Goal: Task Accomplishment & Management: Manage account settings

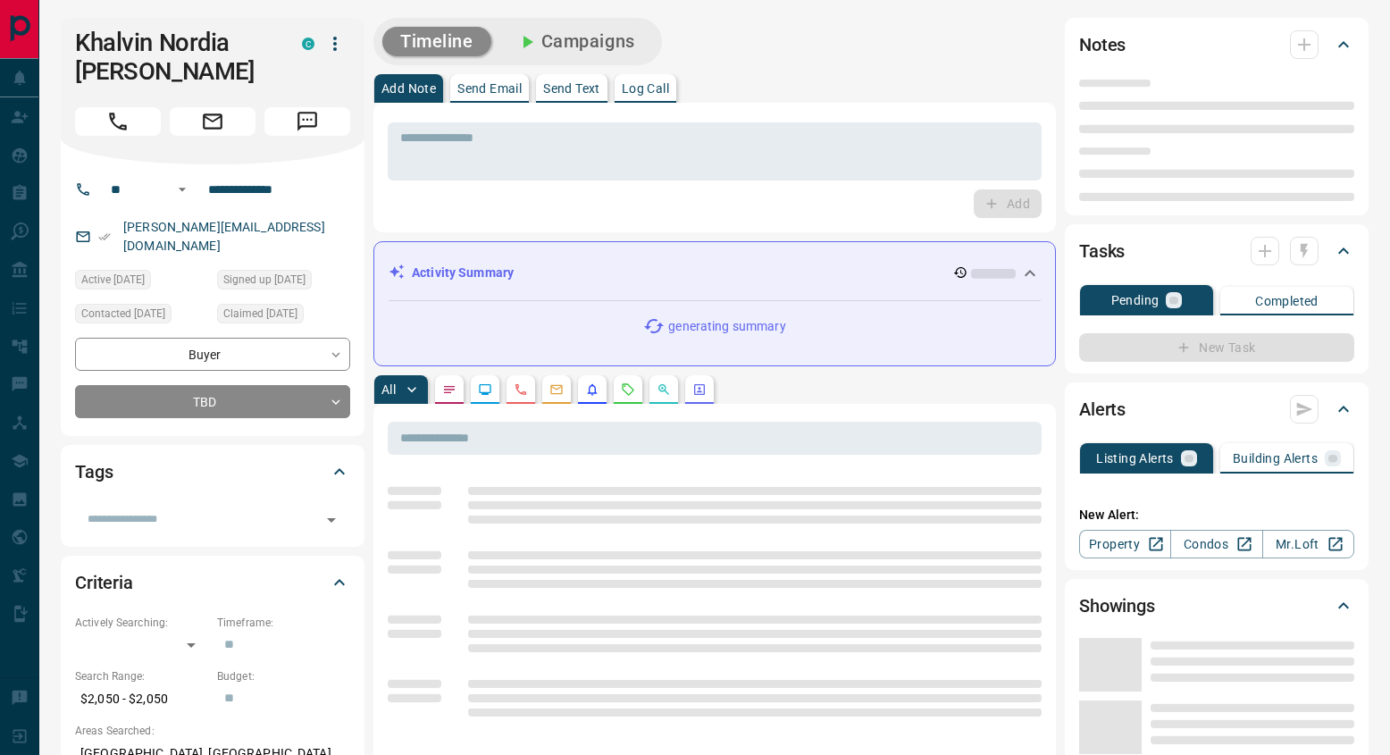
type input "**"
type input "**********"
type input "**"
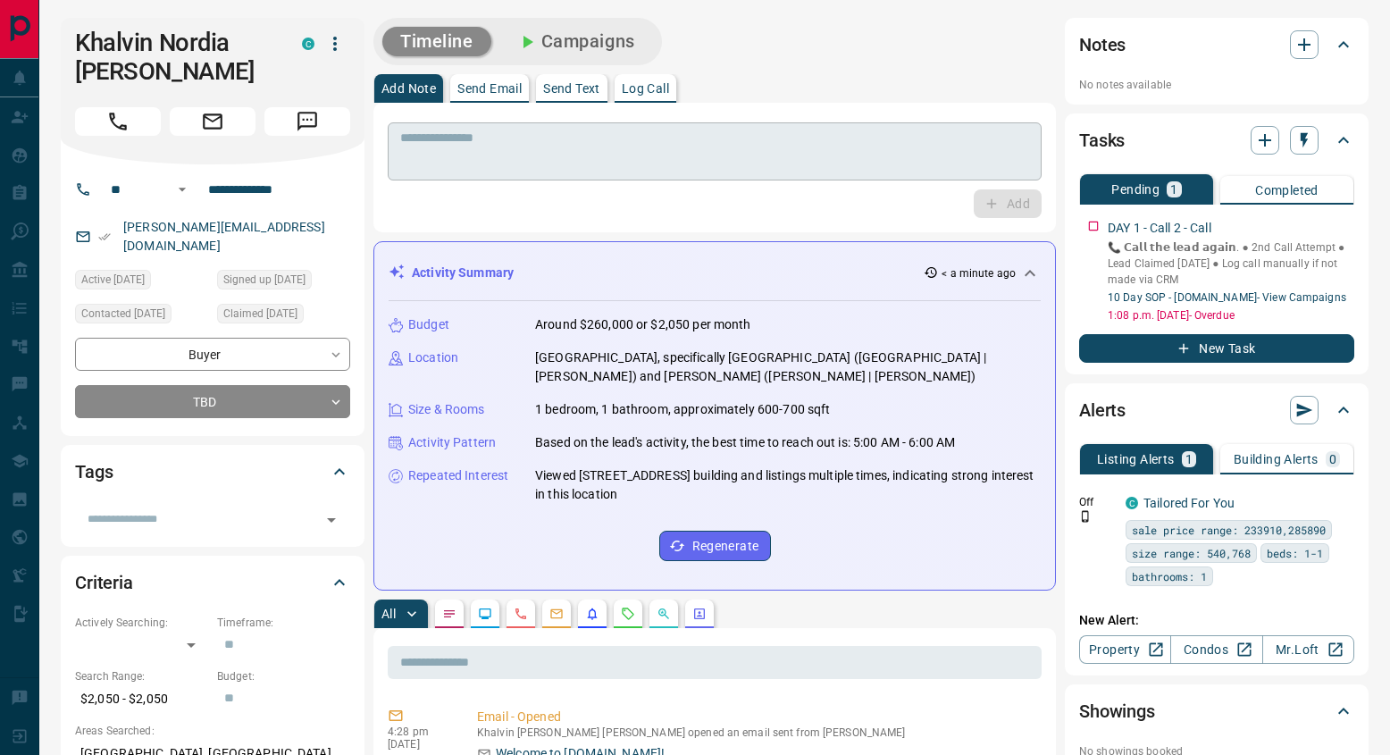
click at [522, 152] on textarea at bounding box center [714, 151] width 629 height 43
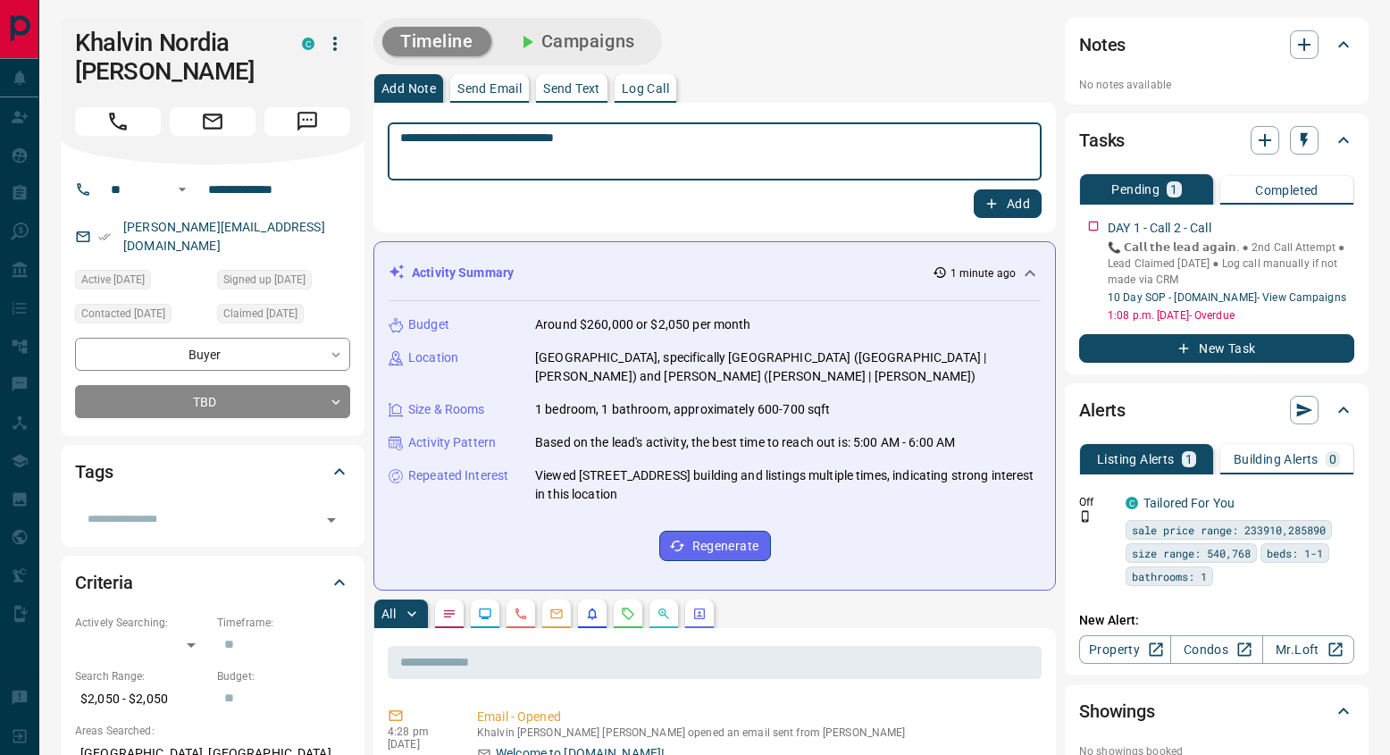
type textarea "**********"
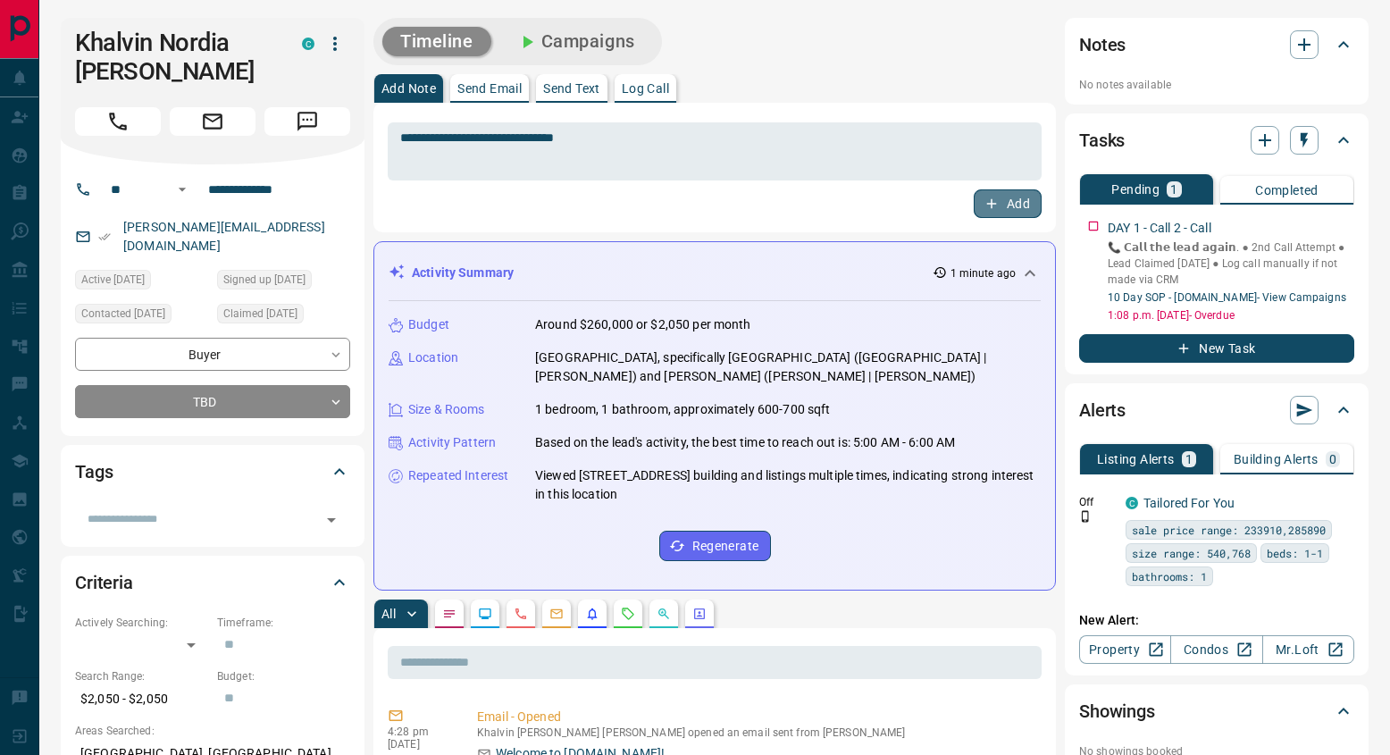
click at [1026, 218] on button "Add" at bounding box center [1008, 203] width 68 height 29
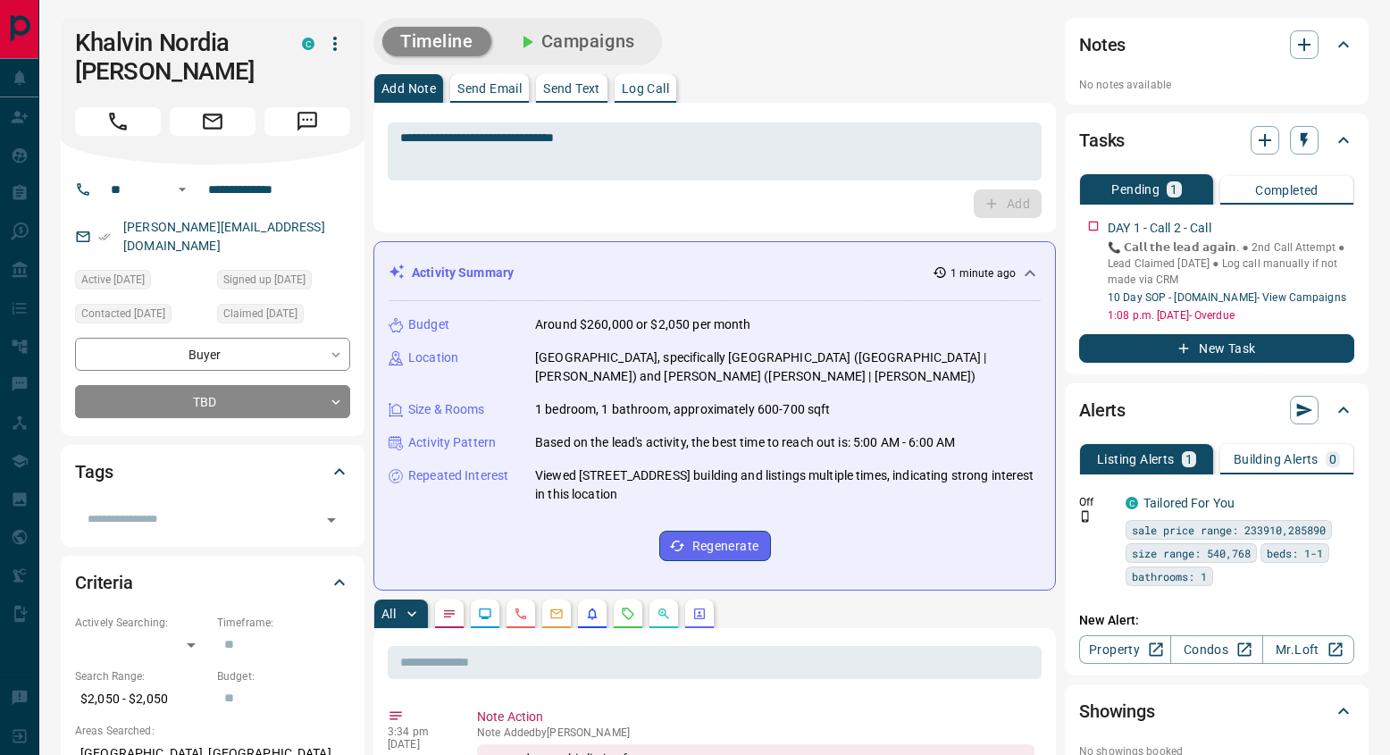
click at [616, 47] on button "Campaigns" at bounding box center [576, 41] width 155 height 29
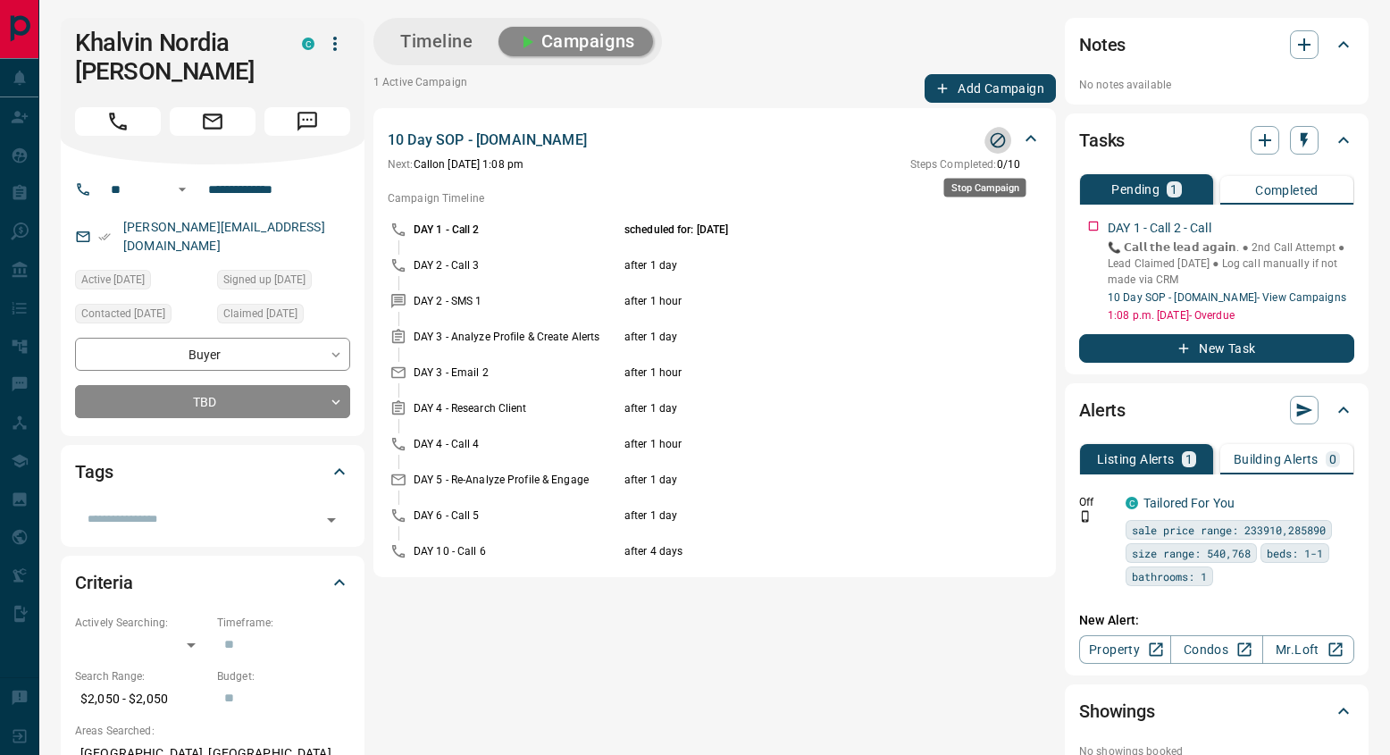
click at [993, 149] on icon "Stop Campaign" at bounding box center [998, 140] width 18 height 18
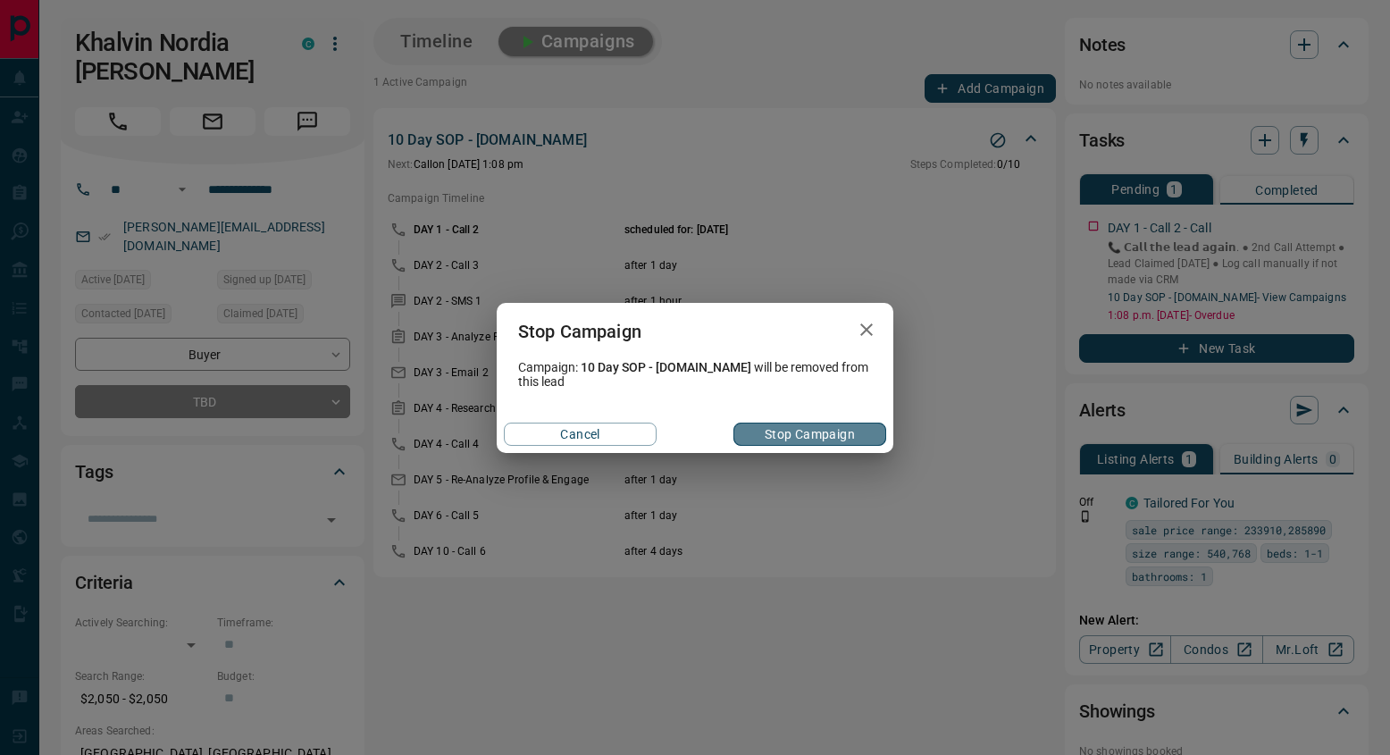
click at [822, 441] on button "Stop Campaign" at bounding box center [809, 434] width 153 height 23
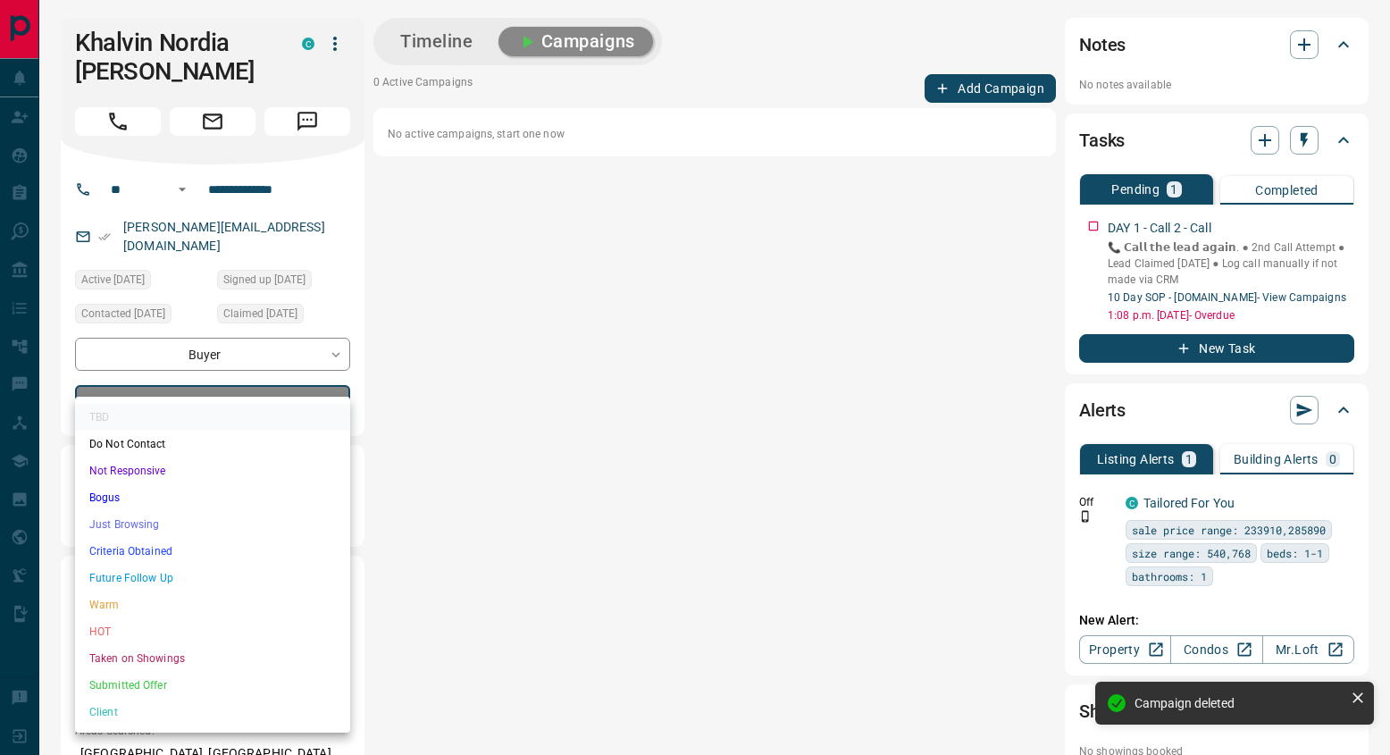
click at [297, 381] on body "**********" at bounding box center [695, 763] width 1390 height 1526
click at [187, 523] on li "Just Browsing" at bounding box center [212, 524] width 275 height 27
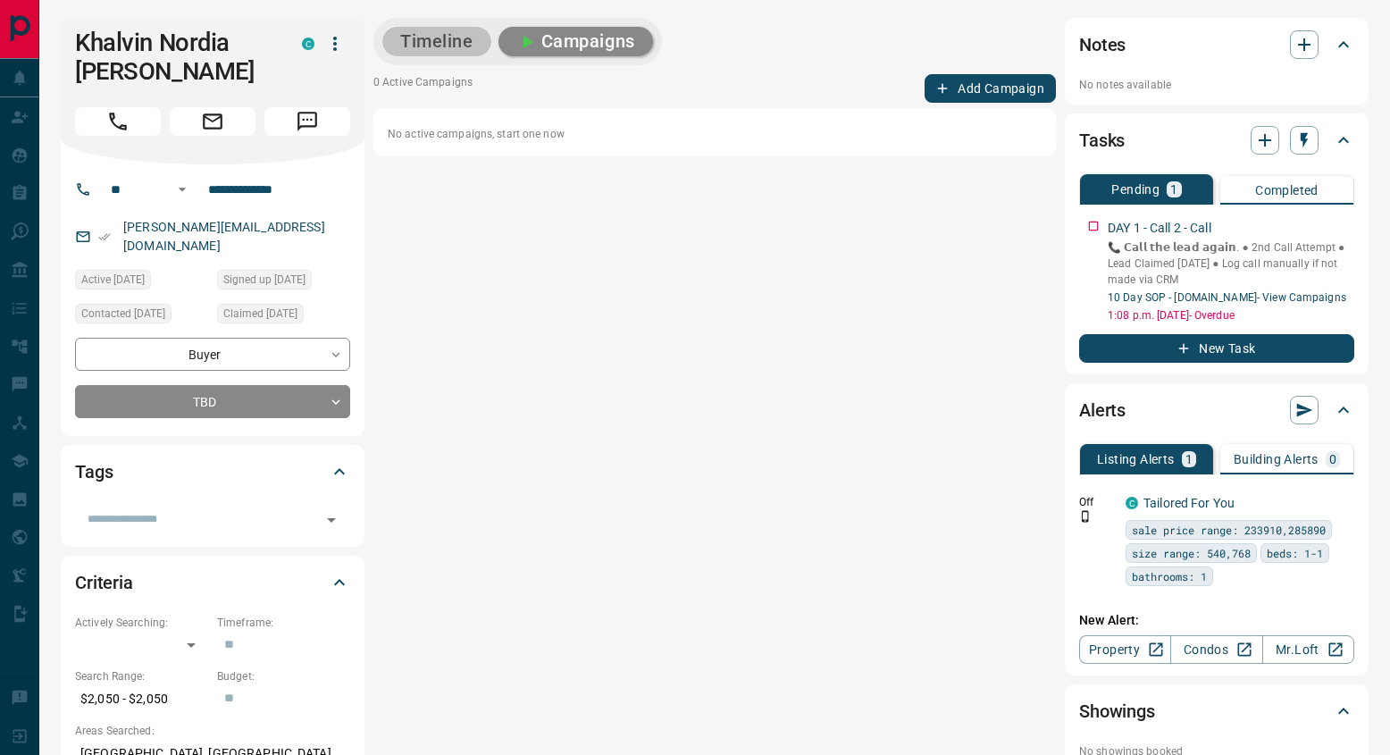
click at [462, 45] on button "Timeline" at bounding box center [436, 41] width 109 height 29
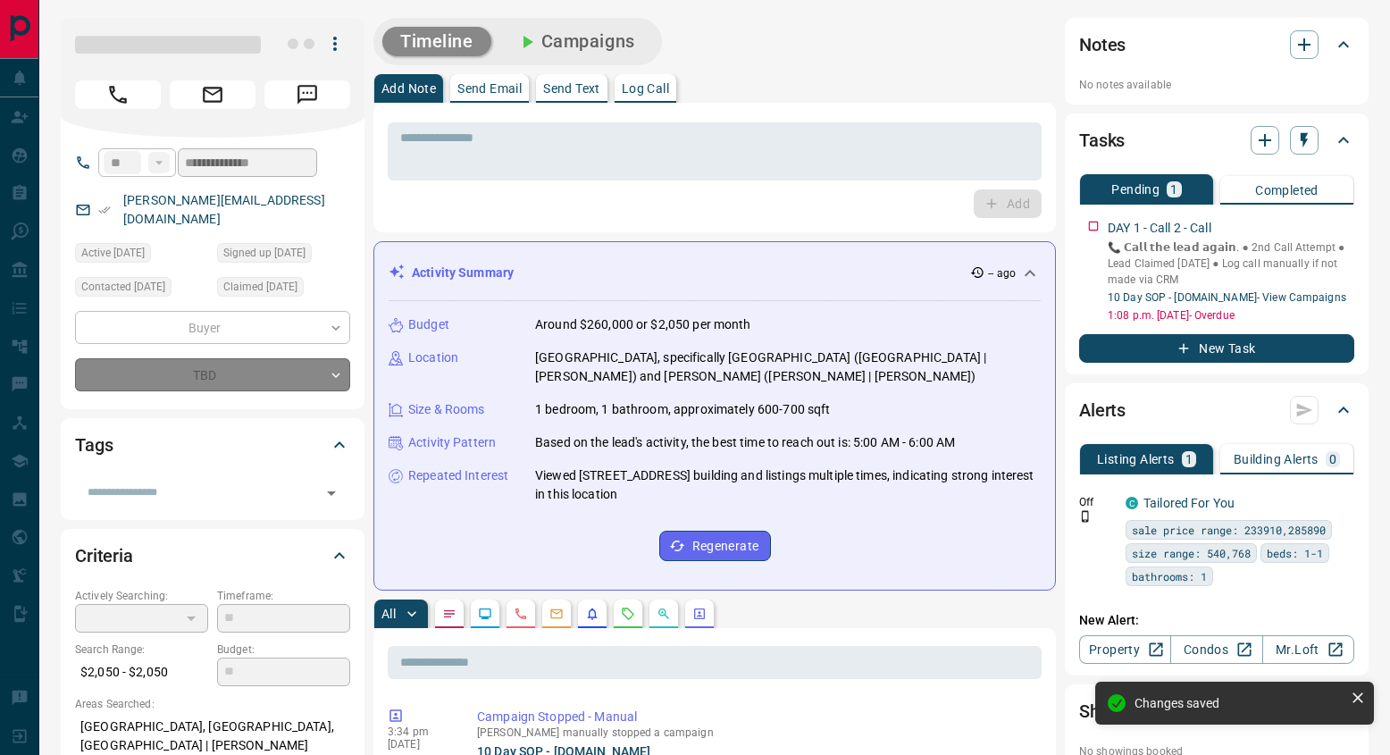
type input "*"
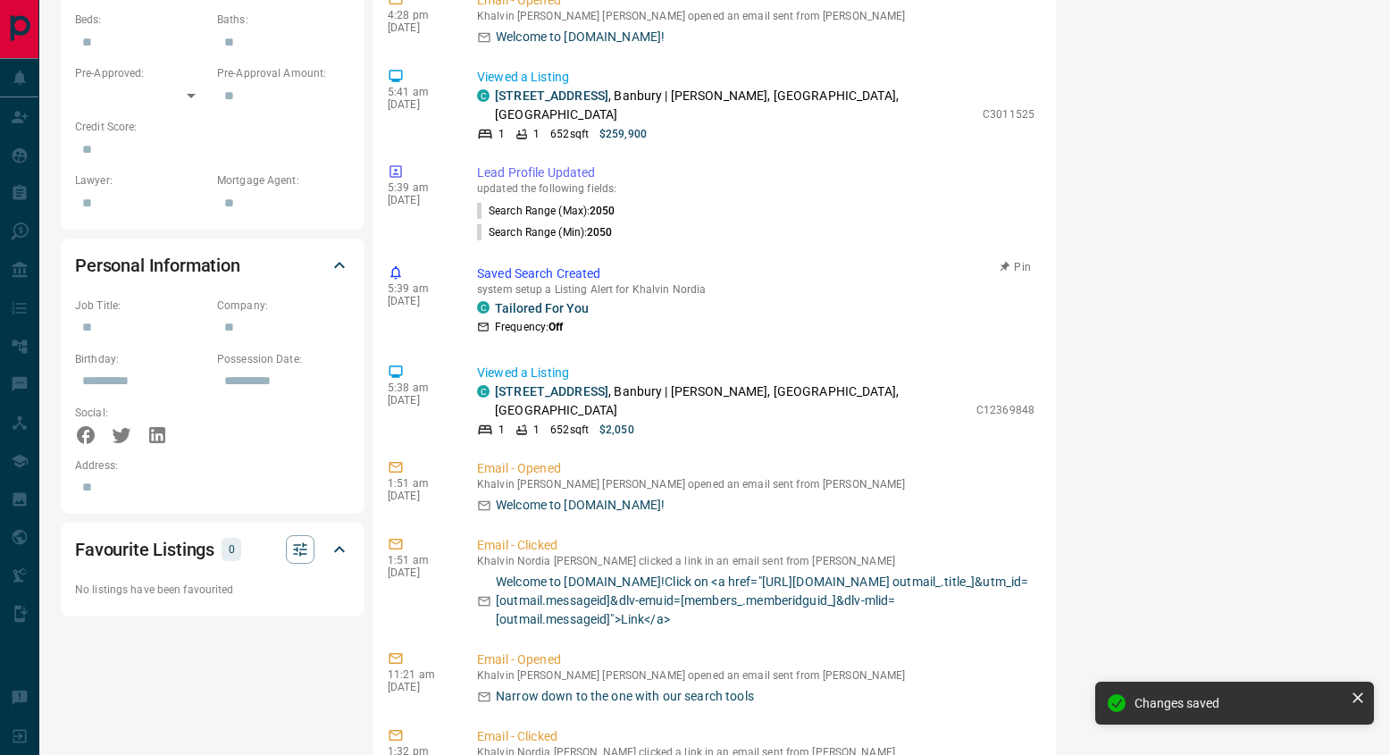
scroll to position [8, 0]
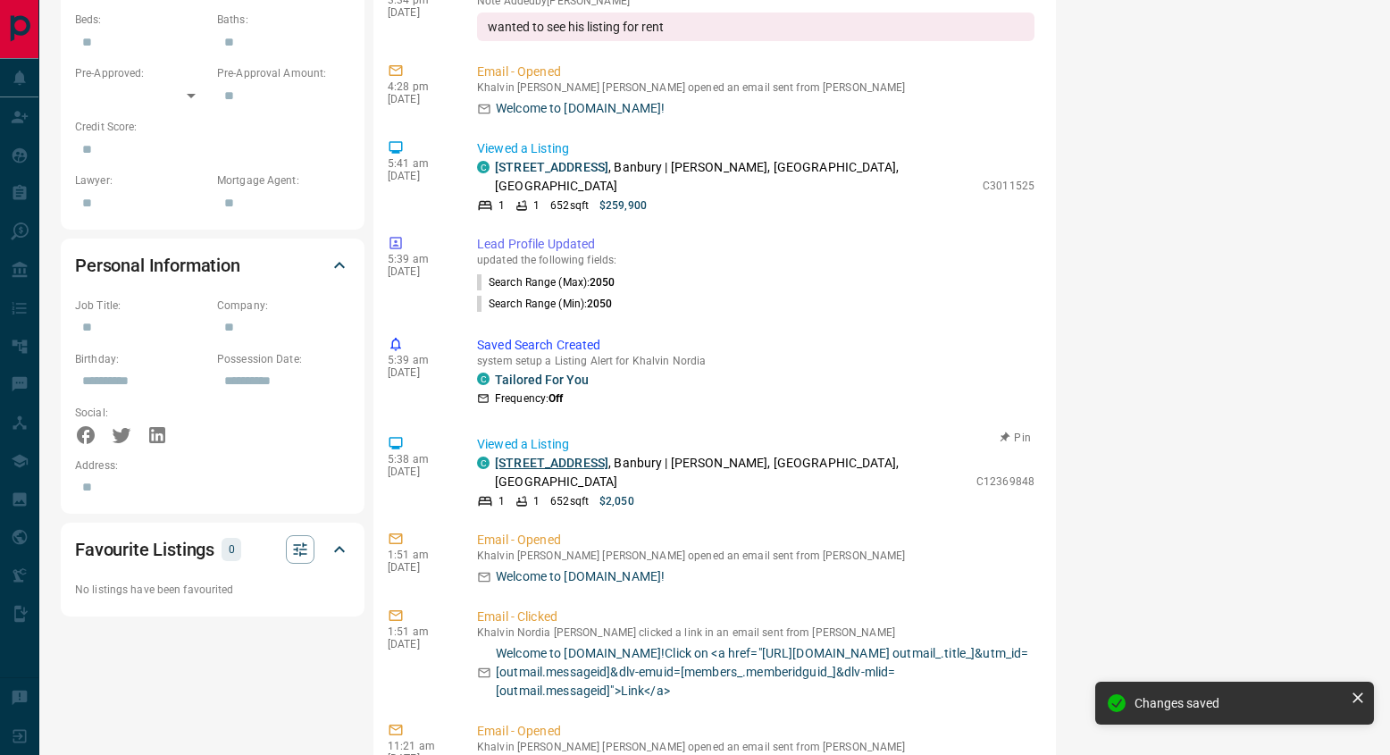
click at [577, 456] on link "2203 - 7 Concorde Place" at bounding box center [551, 463] width 113 height 14
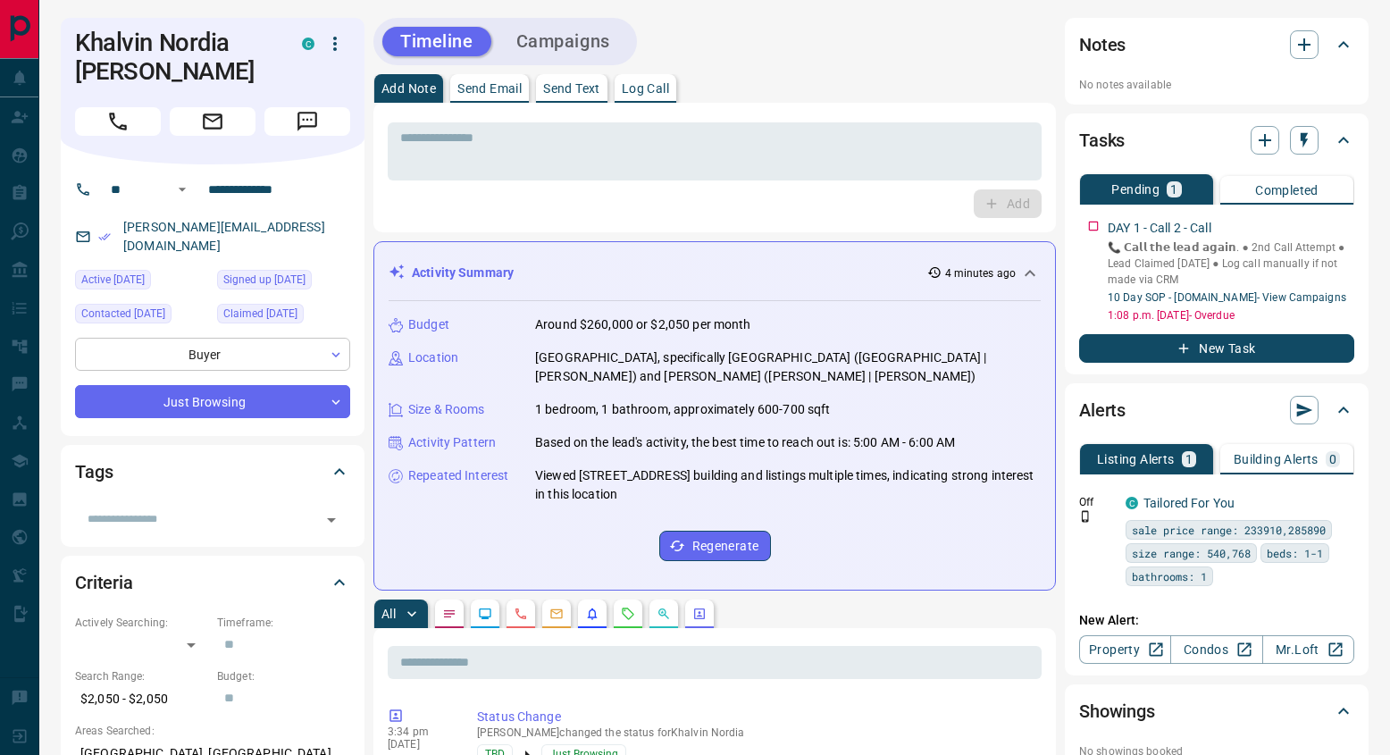
scroll to position [0, 0]
click at [1336, 229] on icon "button" at bounding box center [1343, 223] width 14 height 14
click at [1326, 284] on li "Delete" at bounding box center [1314, 283] width 79 height 27
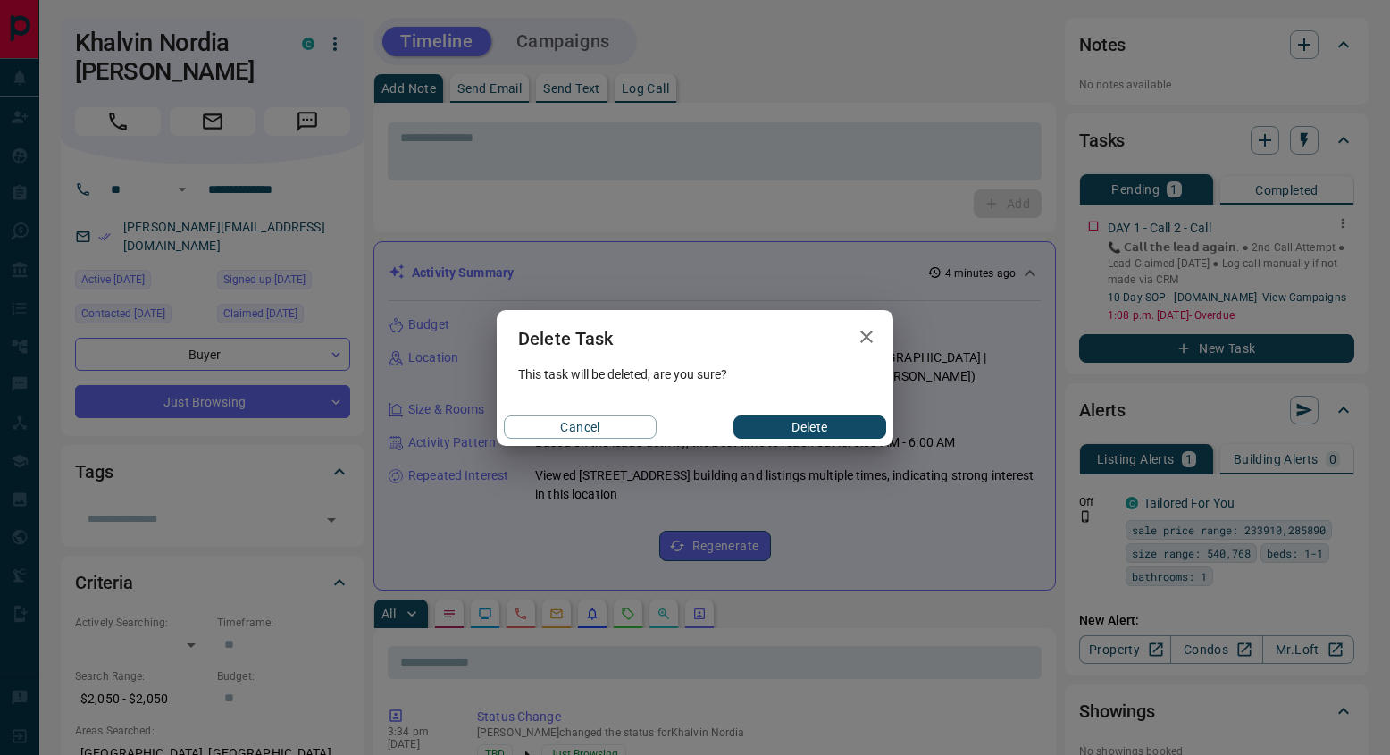
click at [787, 422] on button "Delete" at bounding box center [809, 426] width 153 height 23
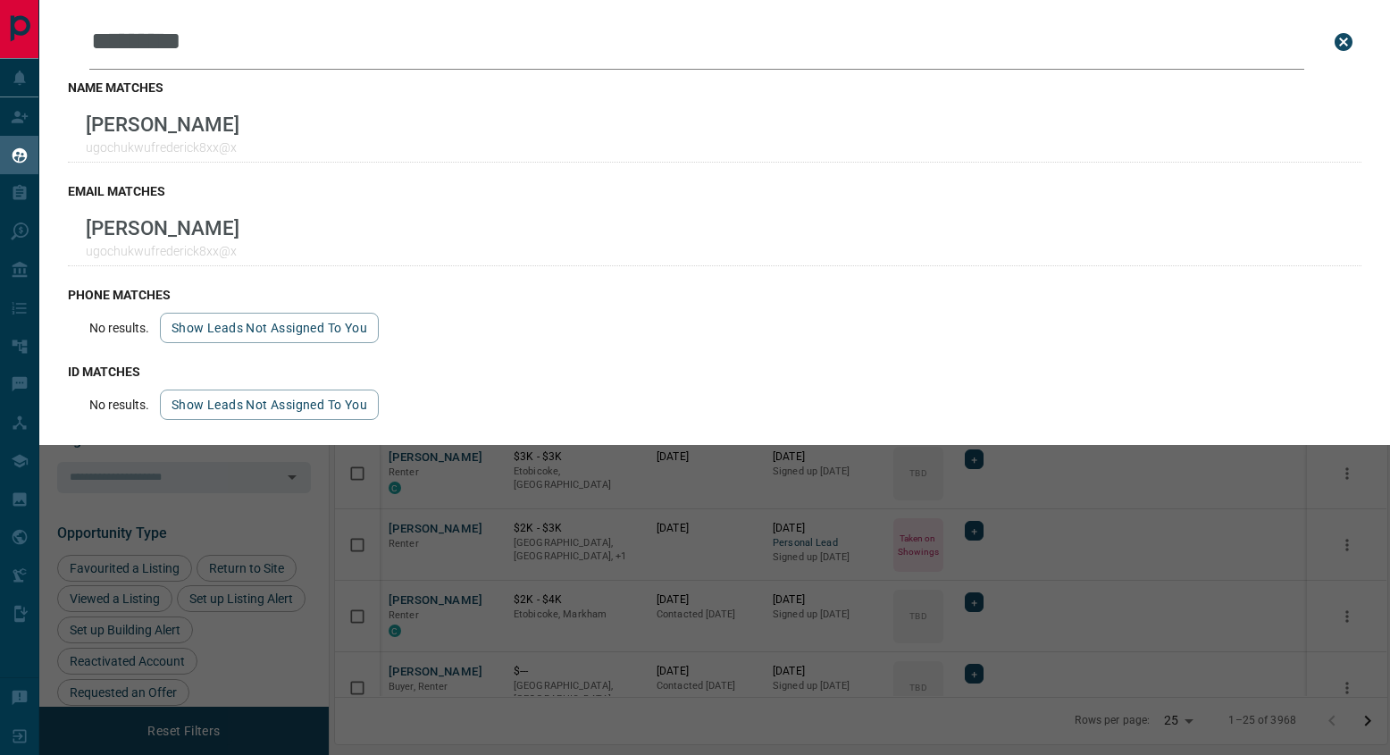
scroll to position [594, 1052]
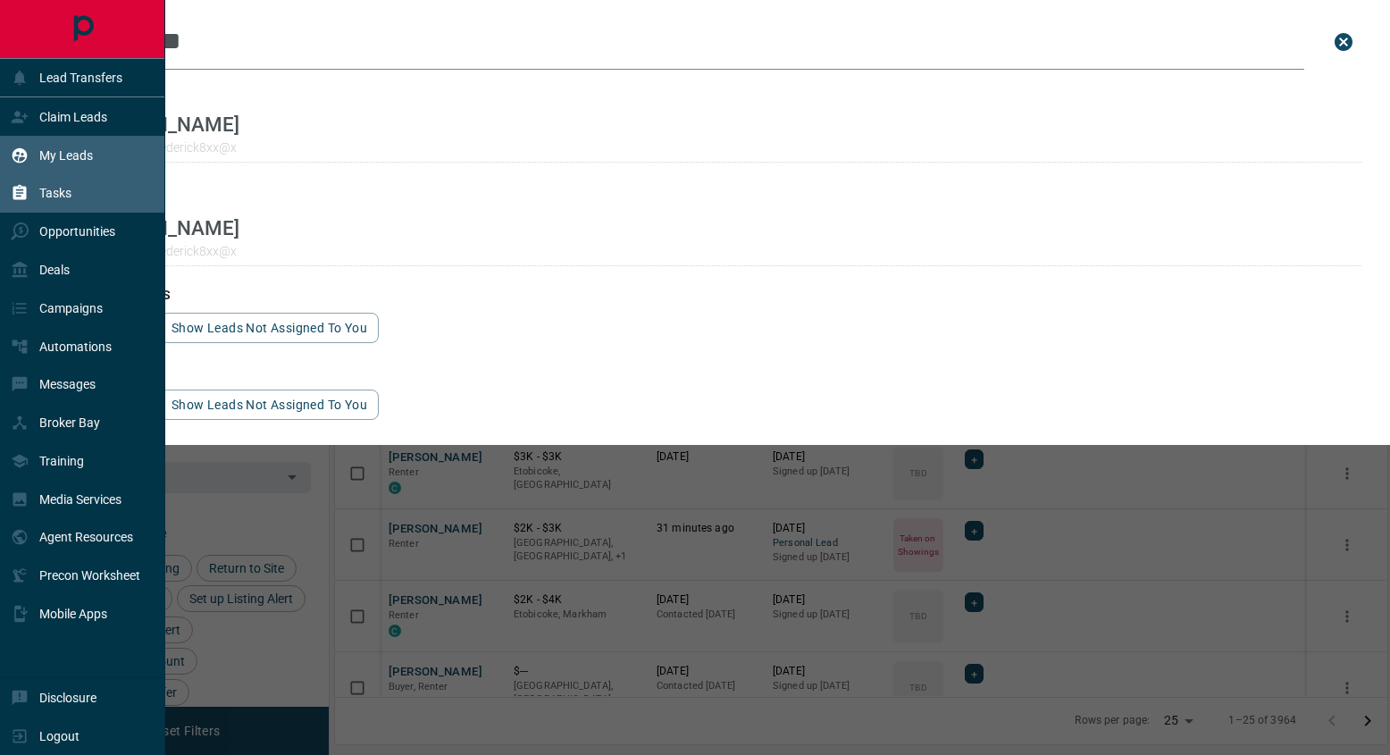
click at [88, 190] on div "Tasks" at bounding box center [82, 193] width 165 height 38
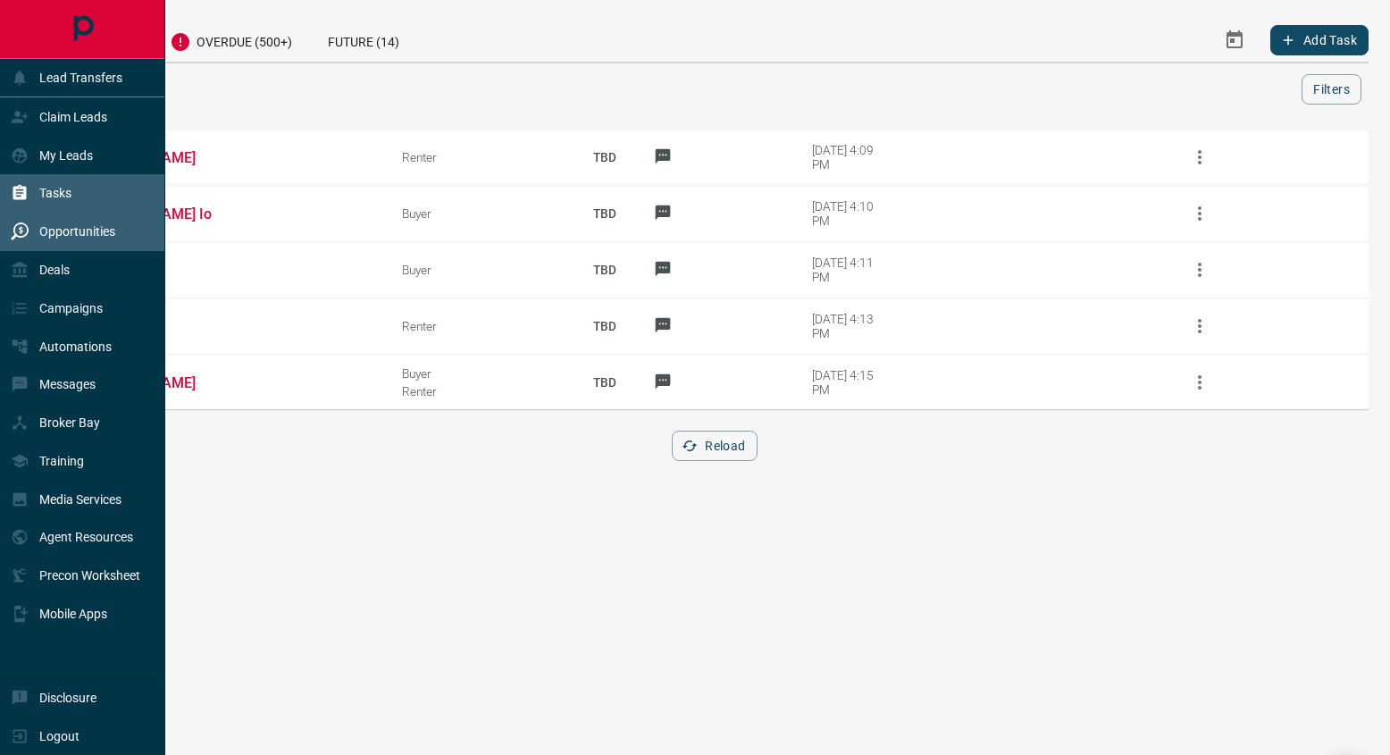
click at [48, 239] on div "Opportunities" at bounding box center [63, 231] width 105 height 29
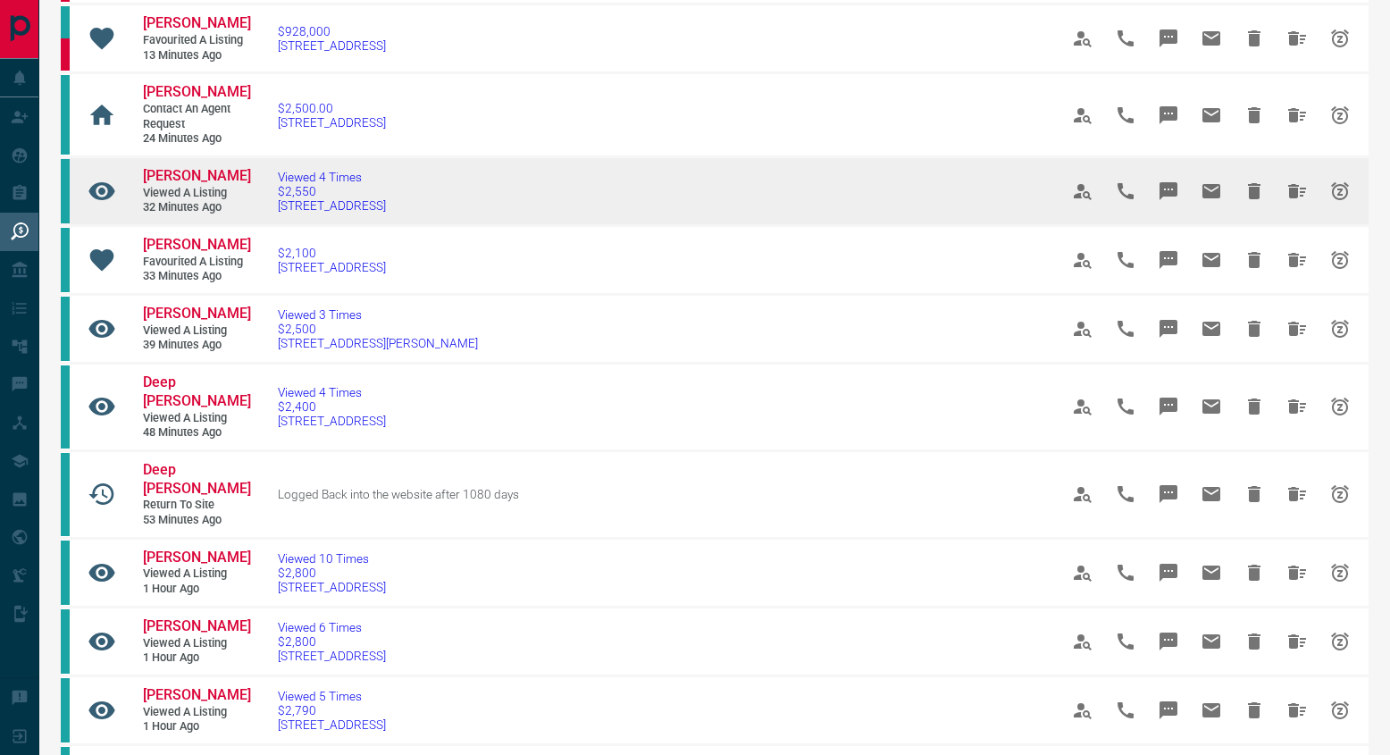
scroll to position [382, 0]
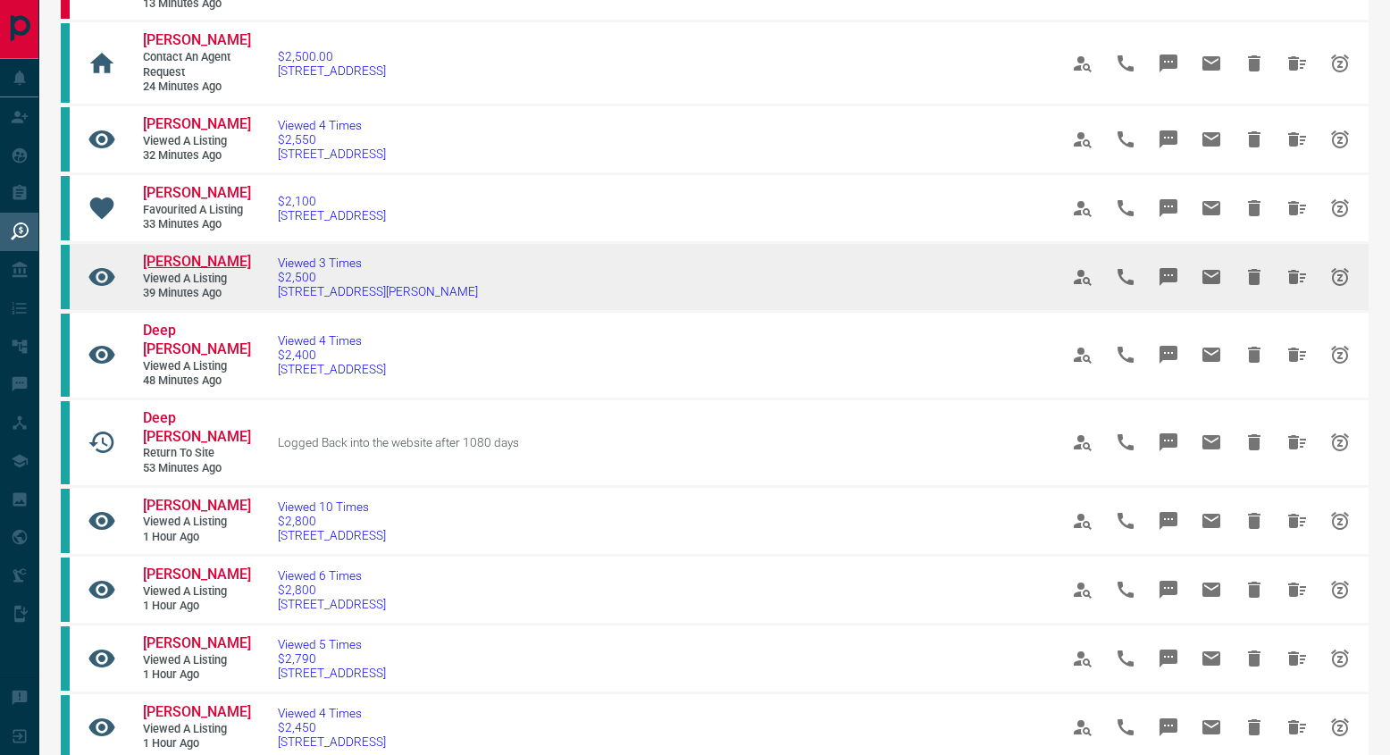
click at [232, 270] on span "[PERSON_NAME]" at bounding box center [197, 261] width 108 height 17
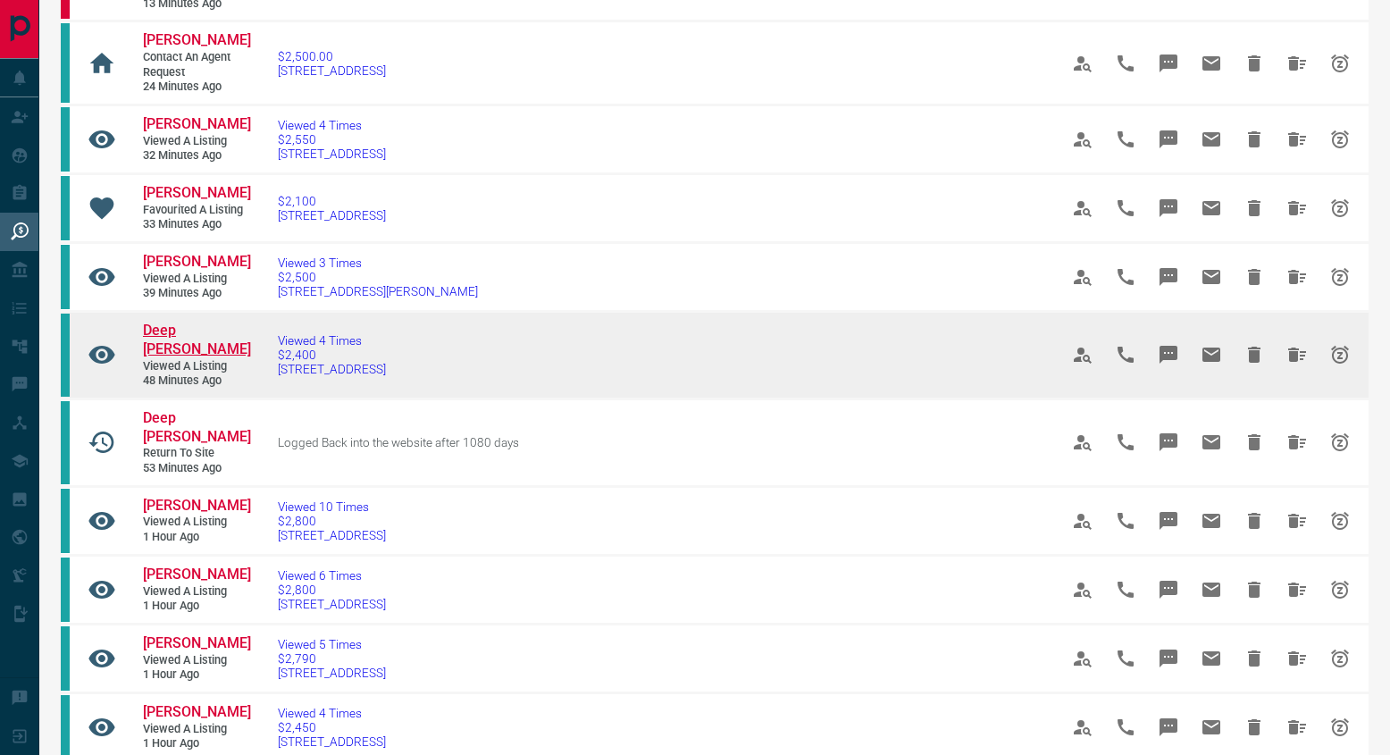
click at [229, 357] on span "Deep [PERSON_NAME]" at bounding box center [197, 340] width 108 height 36
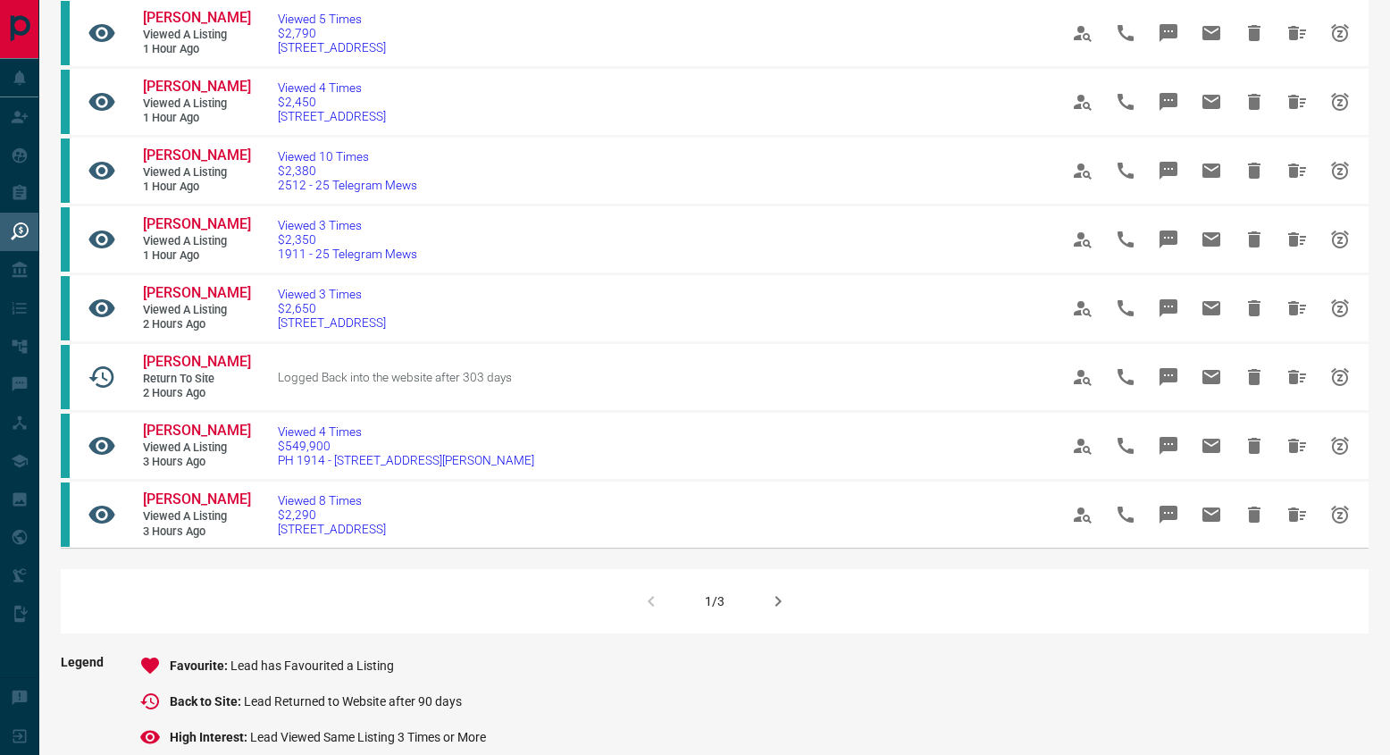
scroll to position [1048, 0]
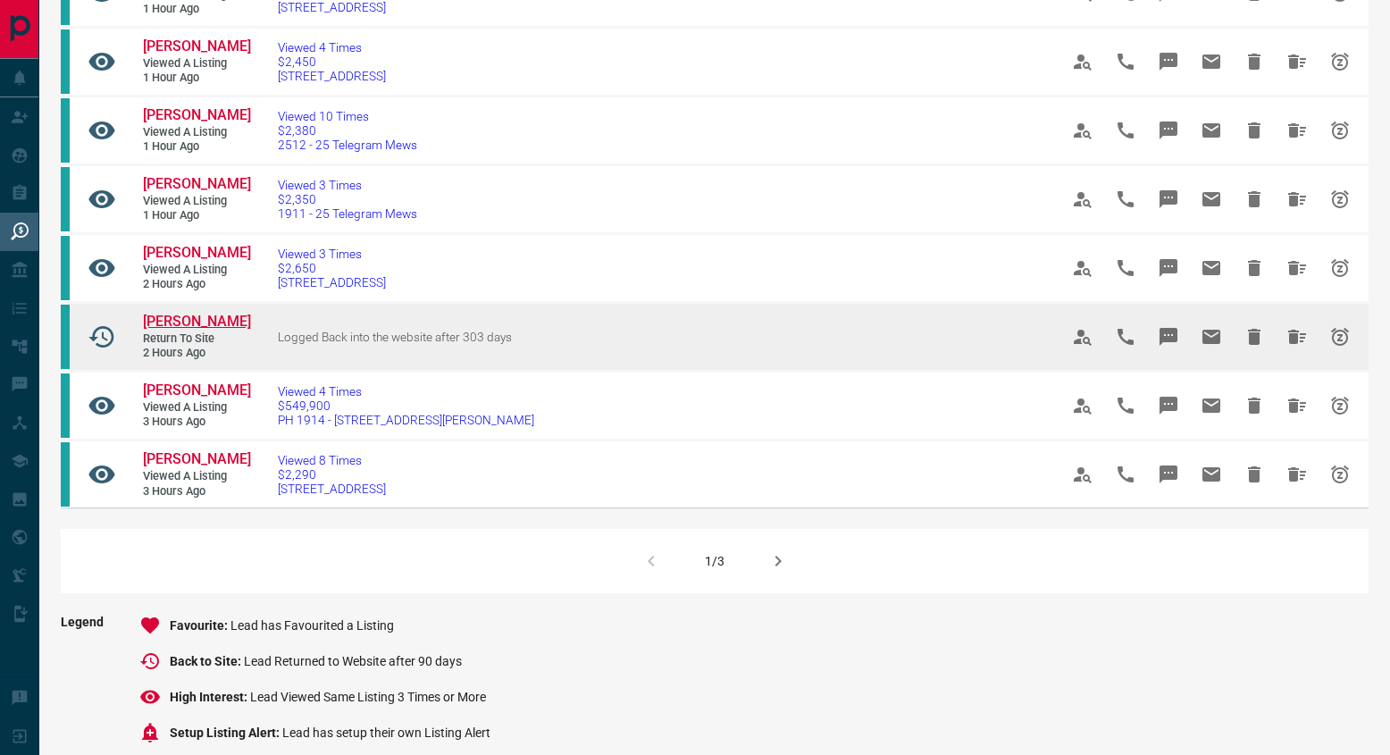
click at [184, 330] on span "[PERSON_NAME]" at bounding box center [197, 321] width 108 height 17
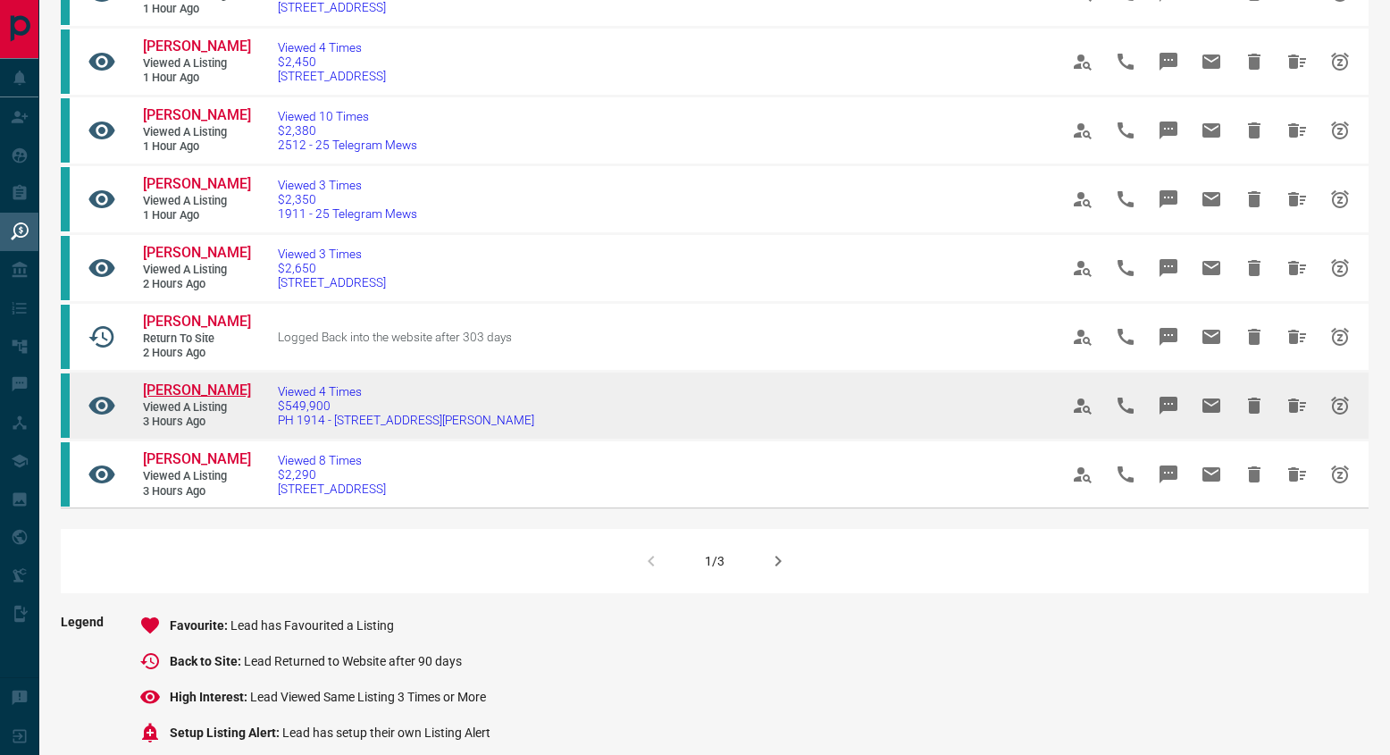
click at [204, 398] on span "[PERSON_NAME]" at bounding box center [197, 389] width 108 height 17
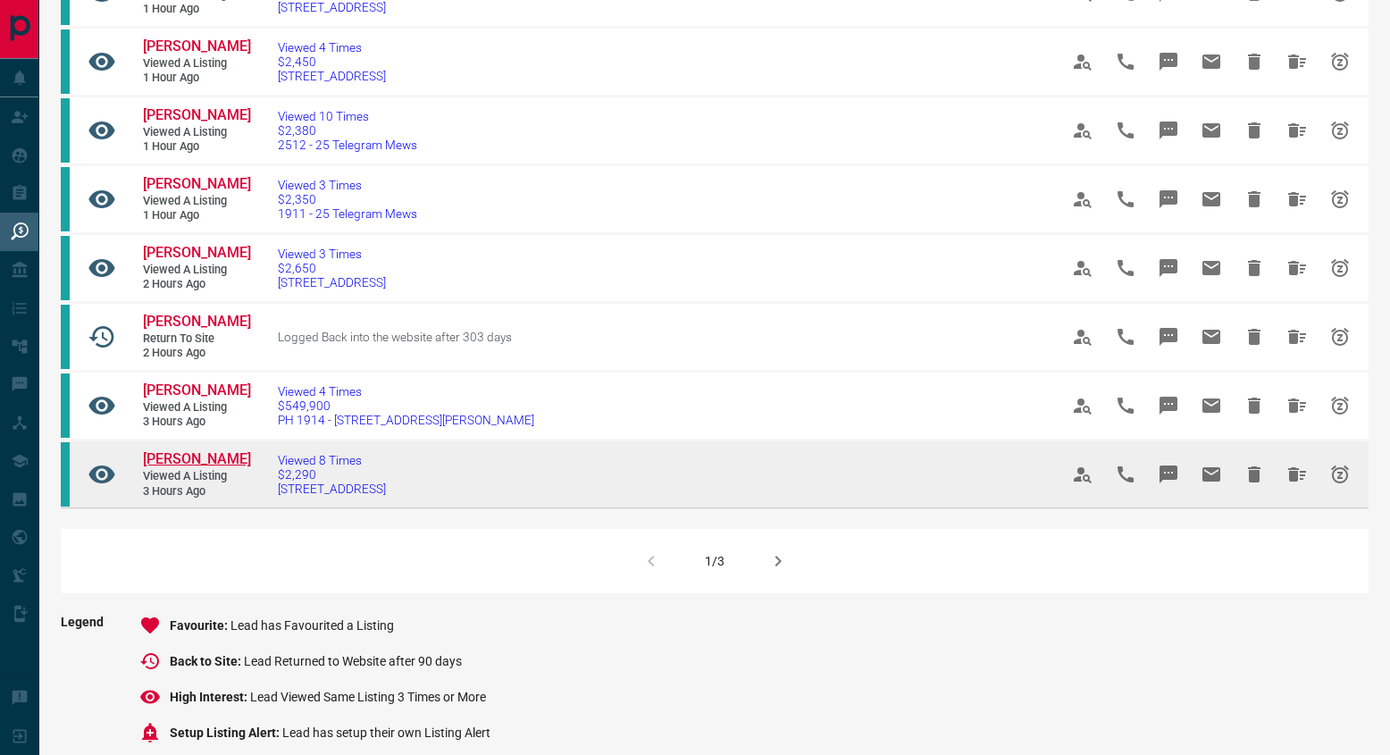
click at [191, 467] on span "[PERSON_NAME]" at bounding box center [197, 458] width 108 height 17
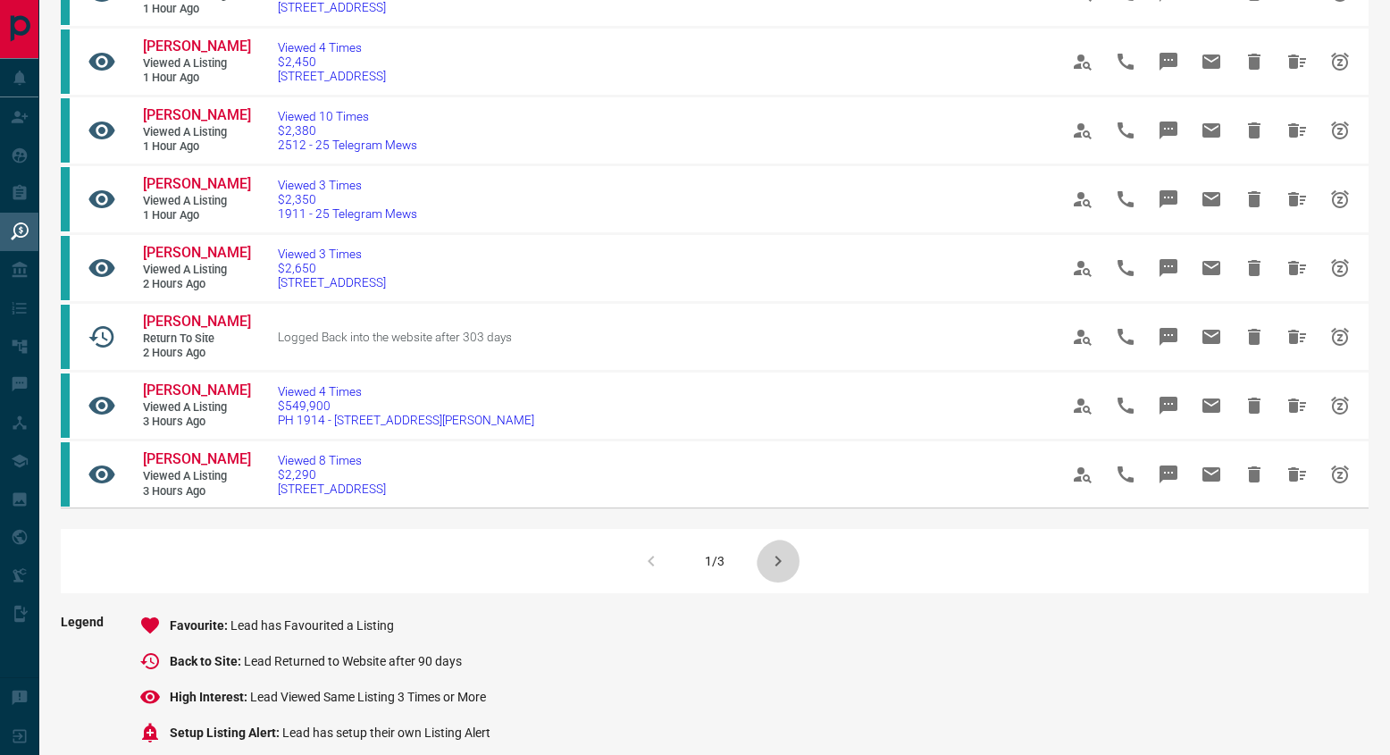
click at [789, 572] on icon "button" at bounding box center [777, 560] width 21 height 21
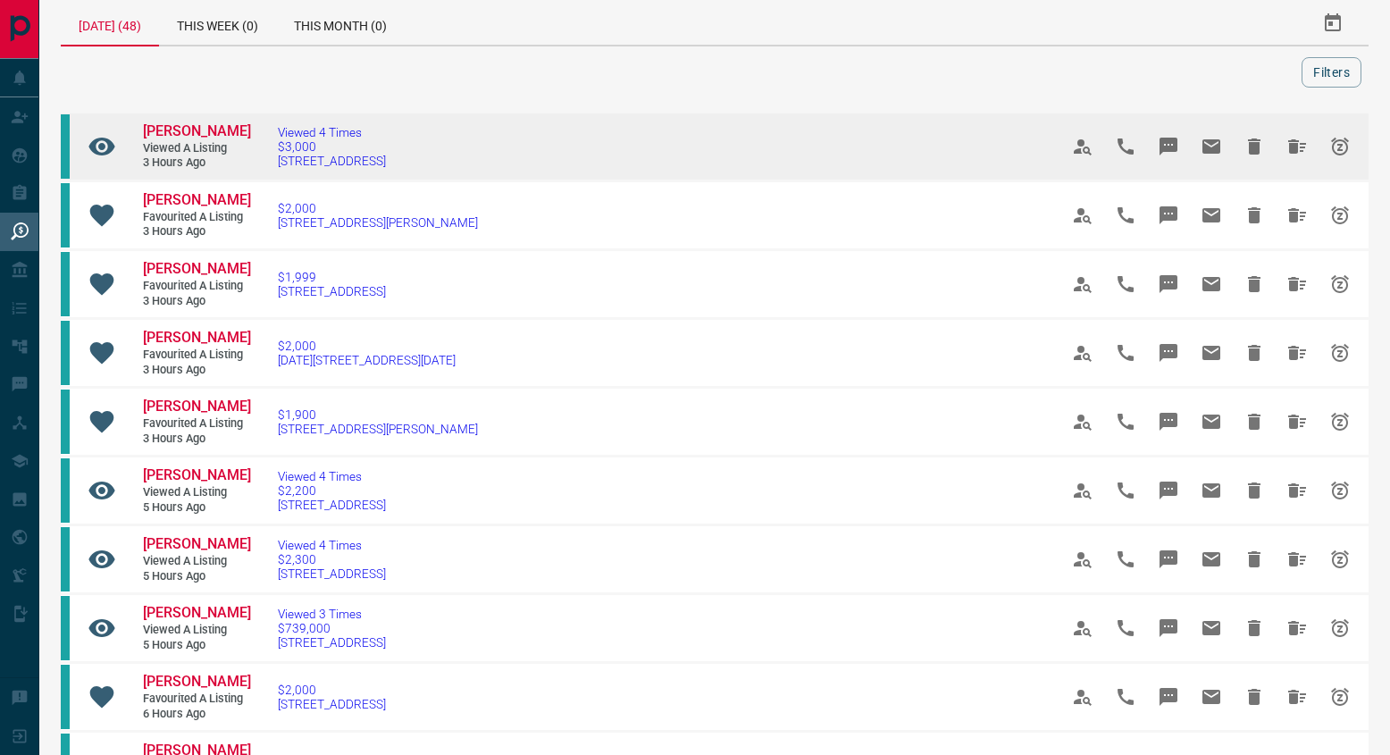
scroll to position [29, 0]
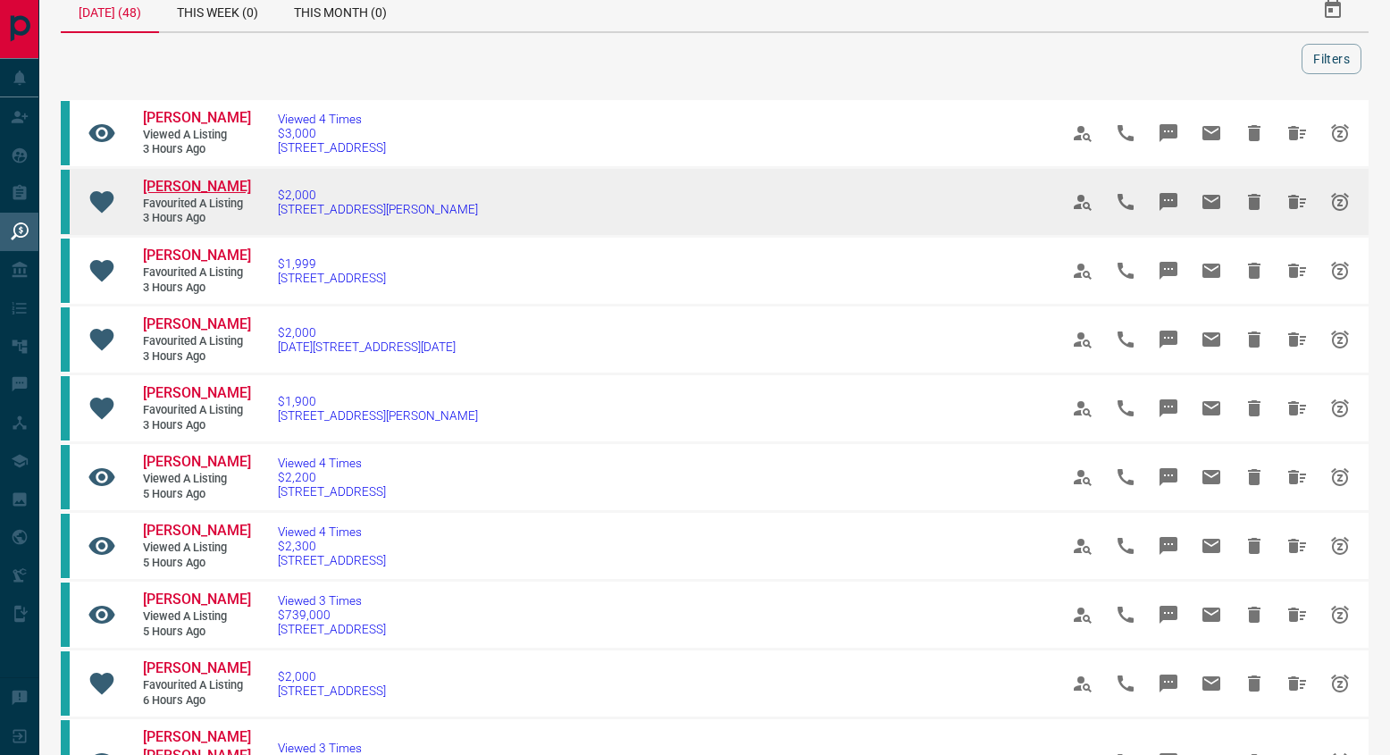
click at [197, 195] on span "[PERSON_NAME]" at bounding box center [197, 186] width 108 height 17
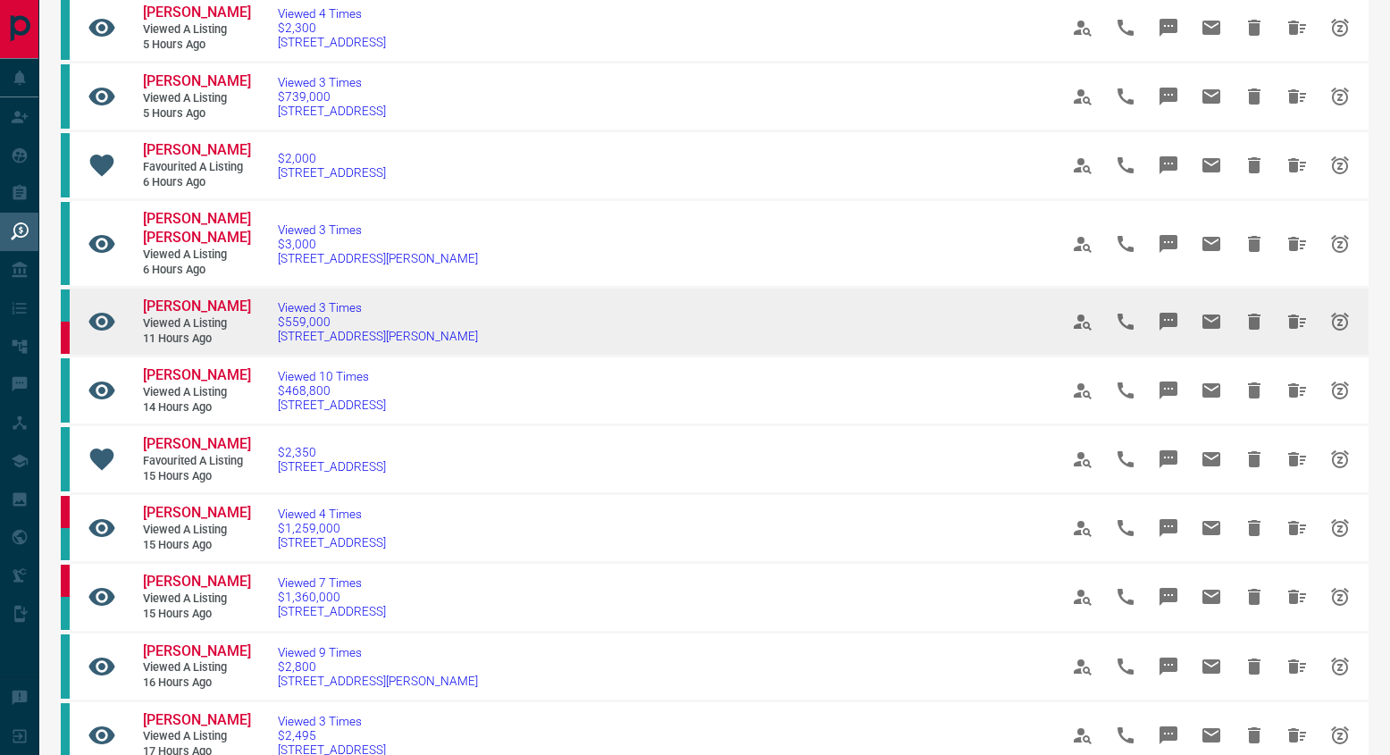
scroll to position [554, 0]
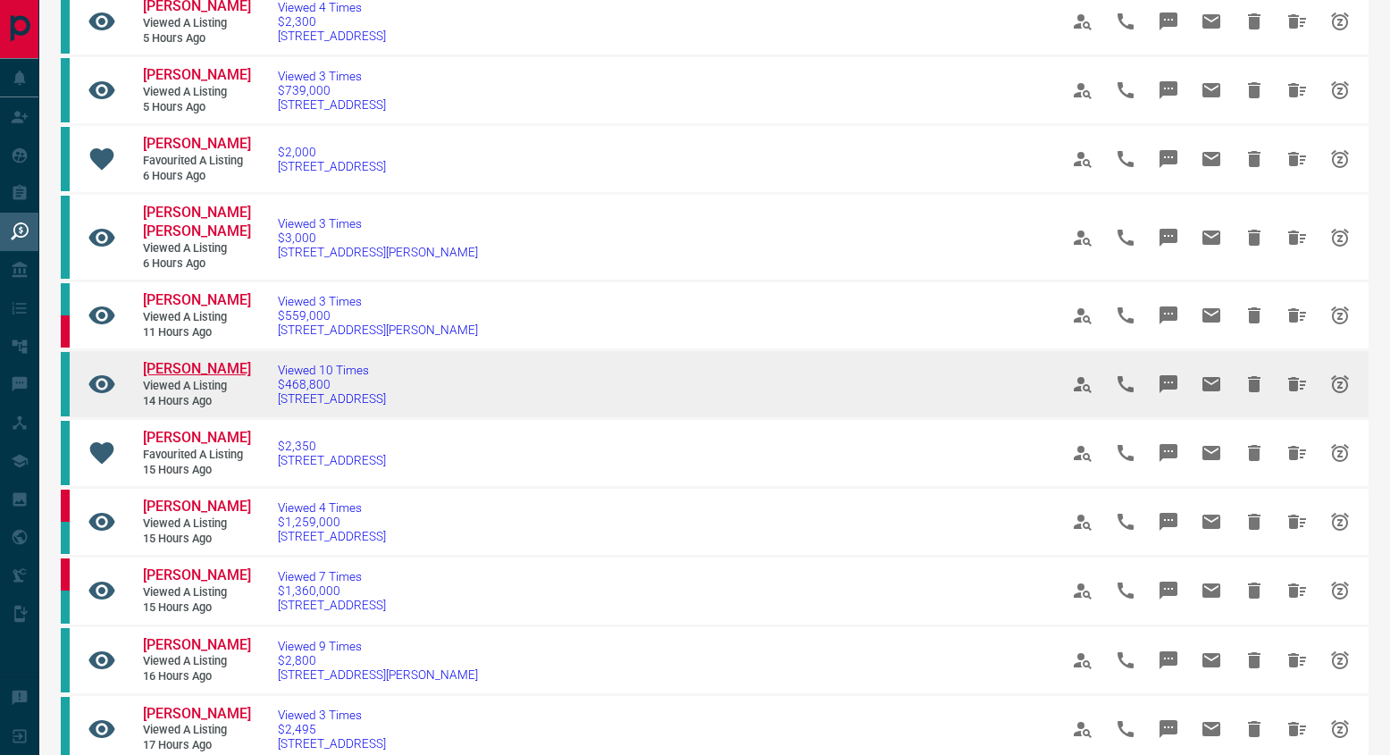
click at [194, 377] on span "[PERSON_NAME]" at bounding box center [197, 368] width 108 height 17
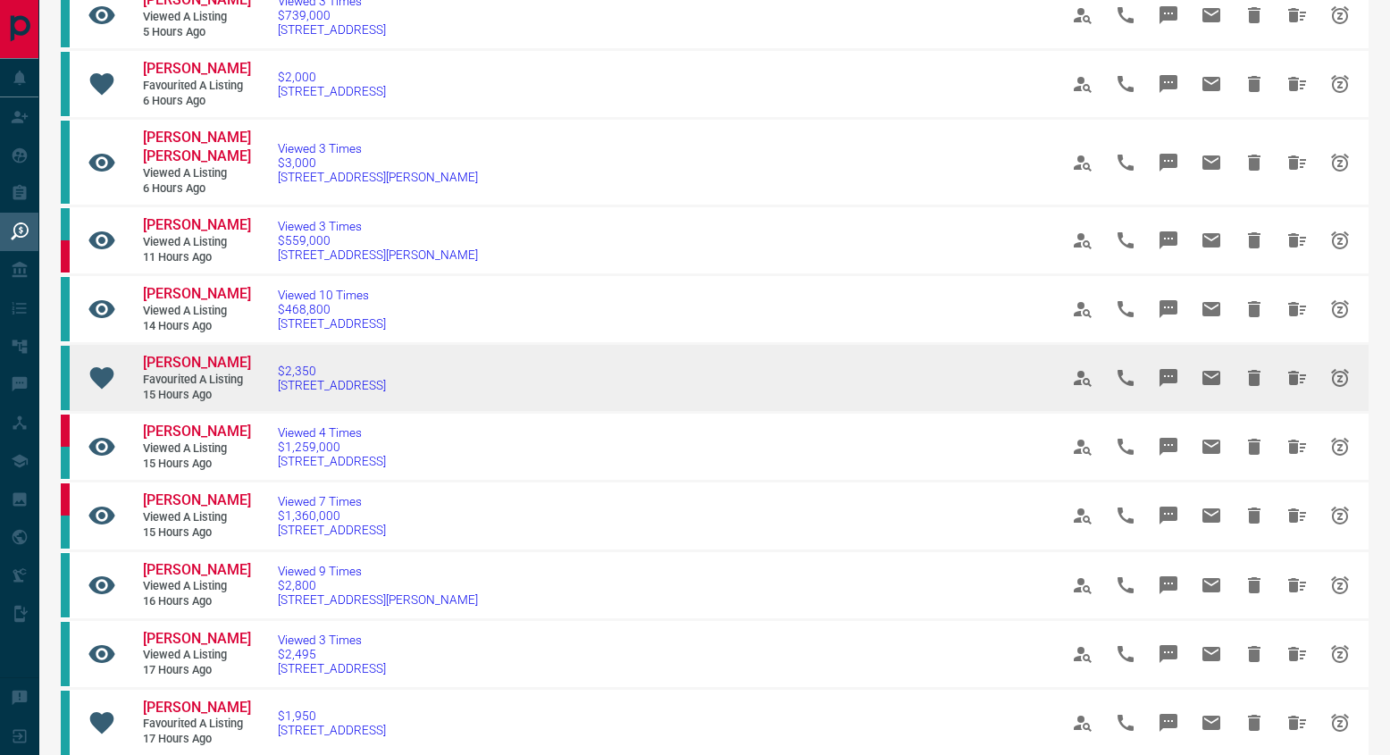
scroll to position [631, 0]
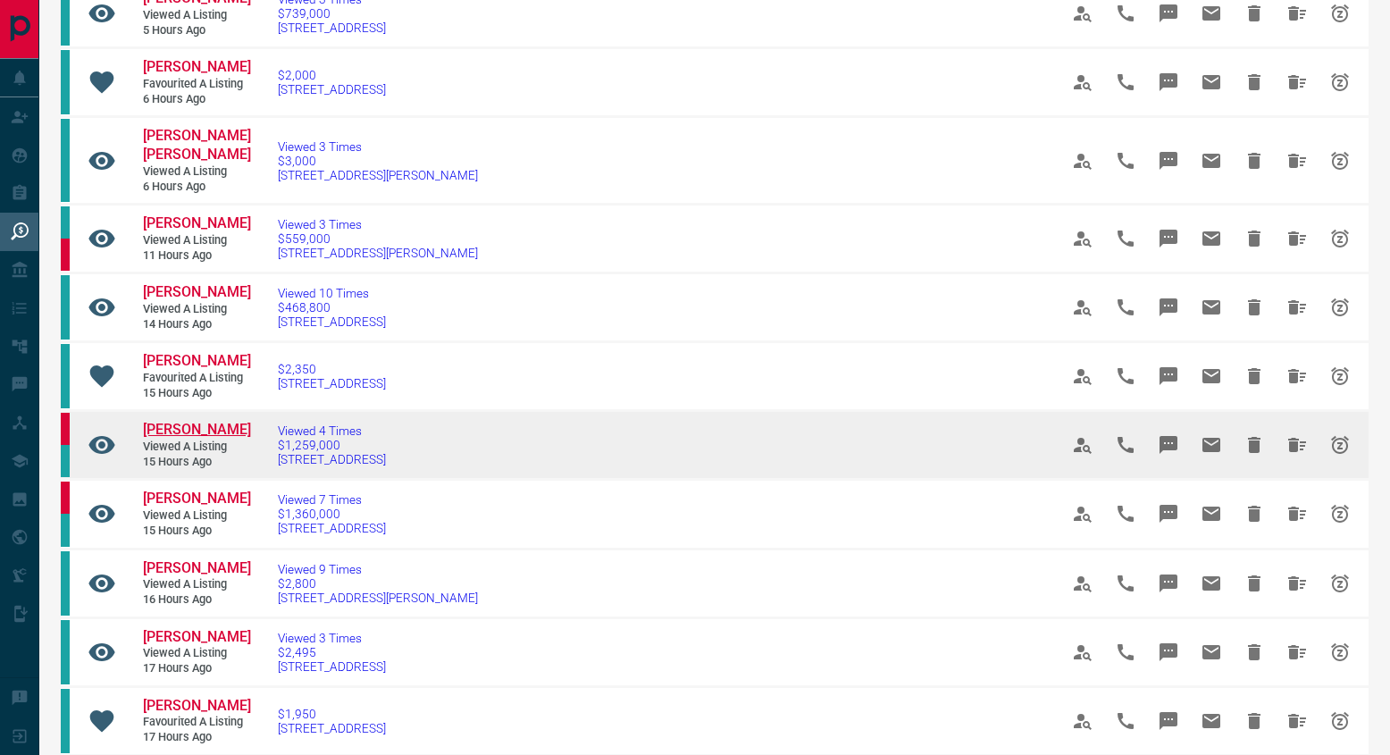
click at [222, 438] on span "[PERSON_NAME]" at bounding box center [197, 429] width 108 height 17
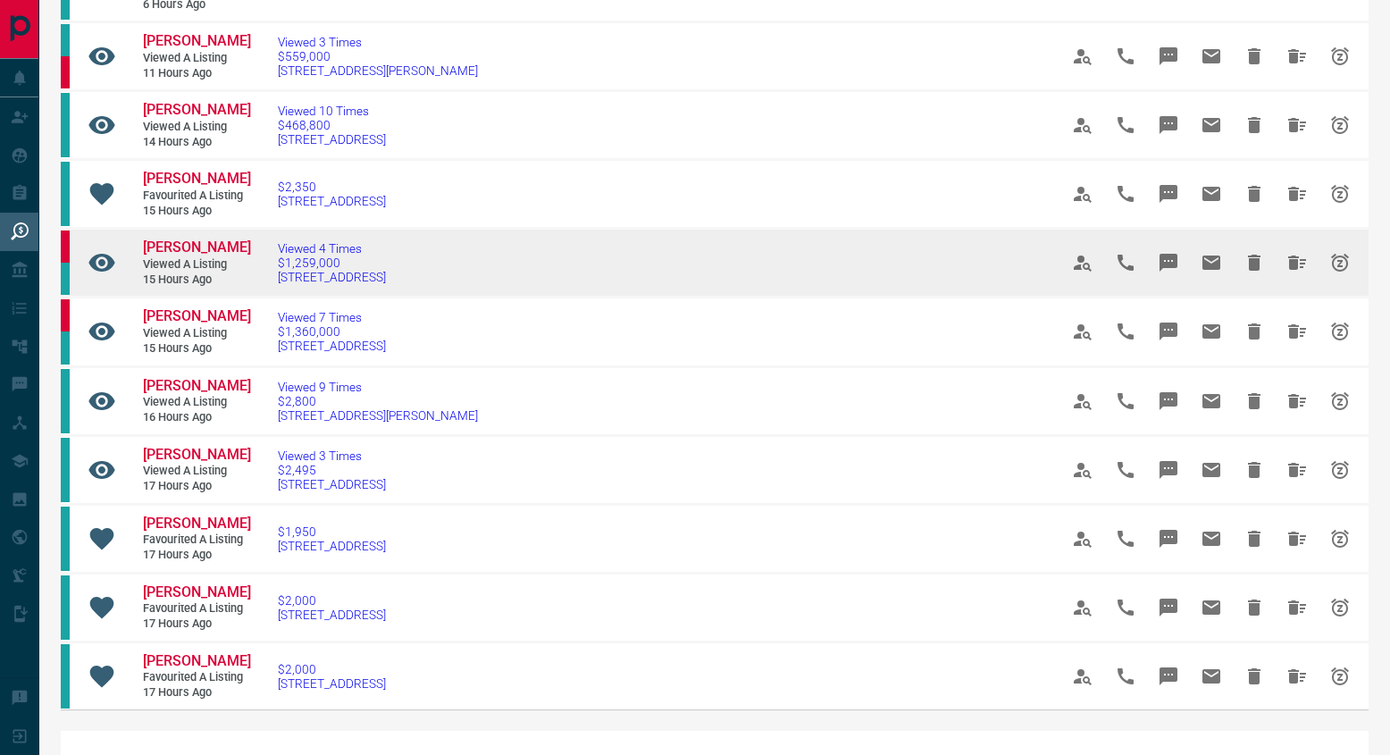
scroll to position [823, 0]
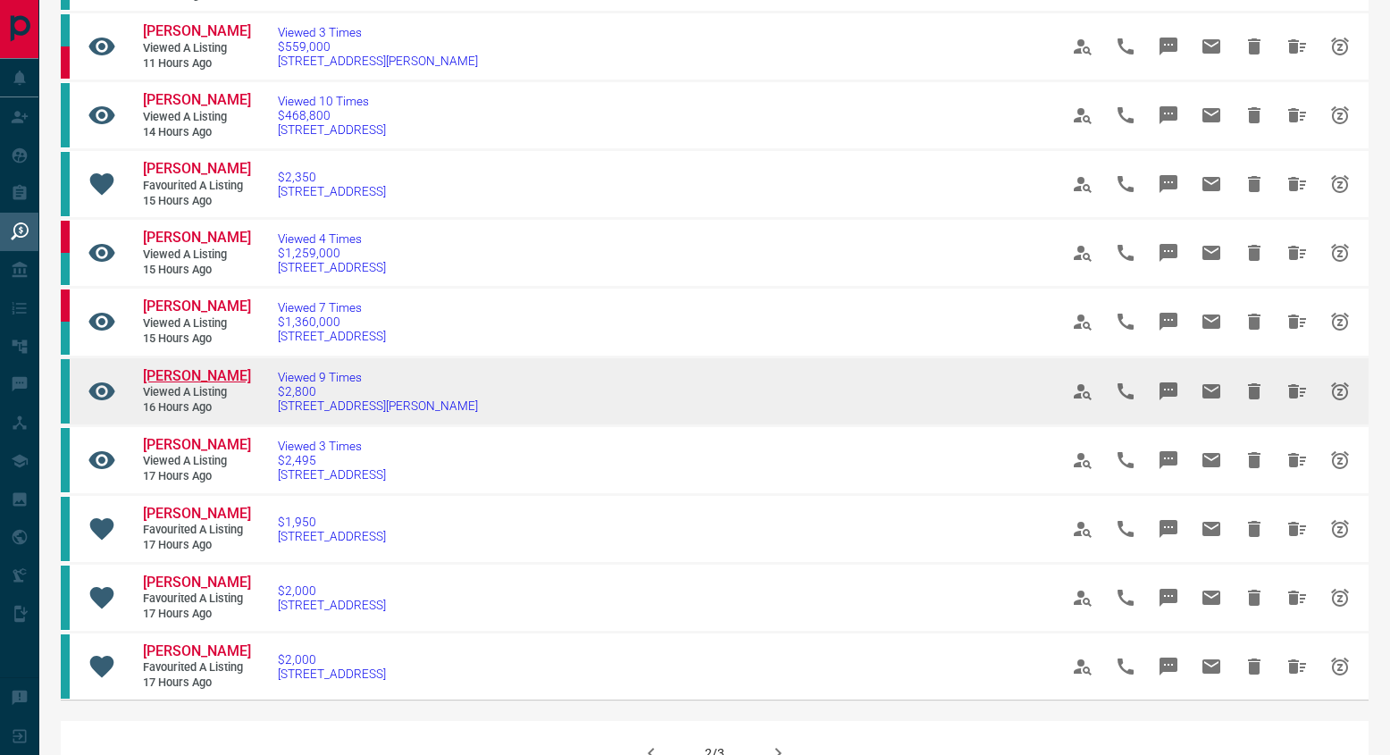
click at [218, 384] on span "[PERSON_NAME]" at bounding box center [197, 375] width 108 height 17
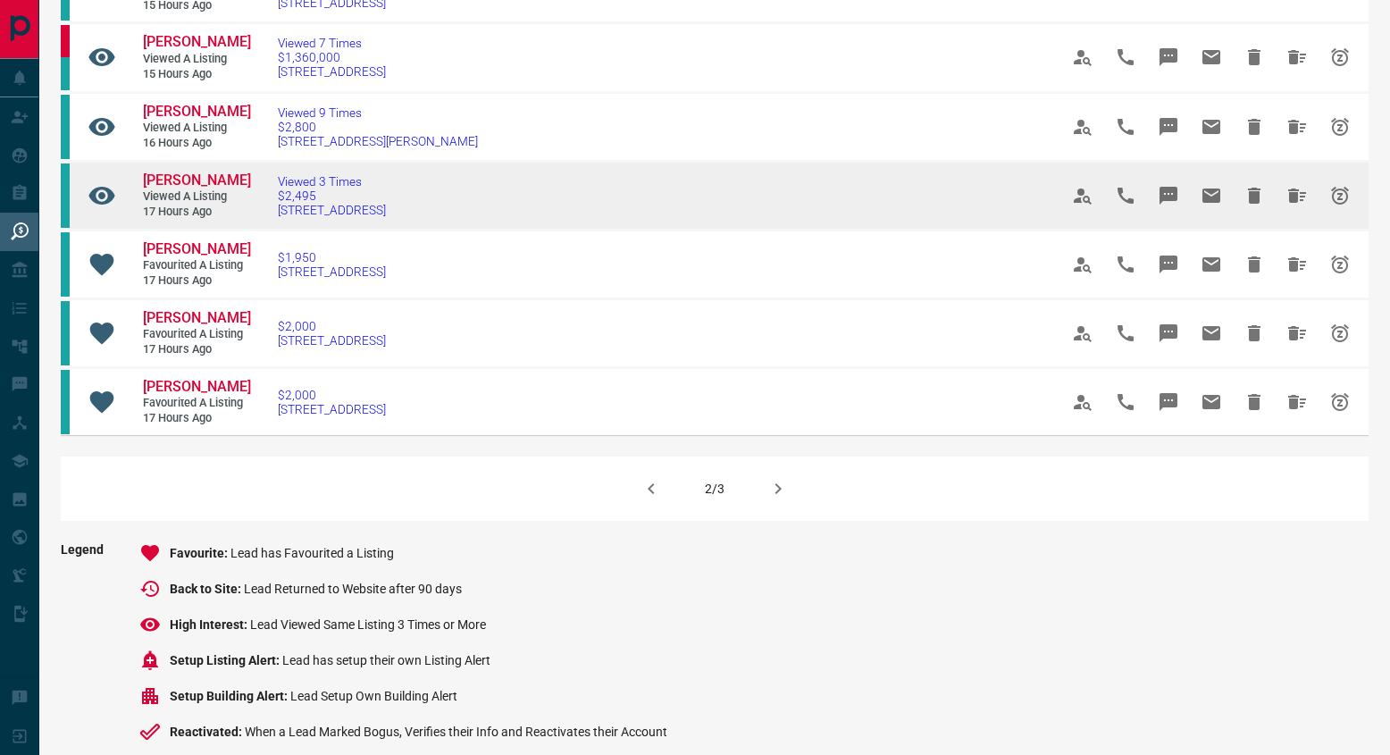
scroll to position [1170, 0]
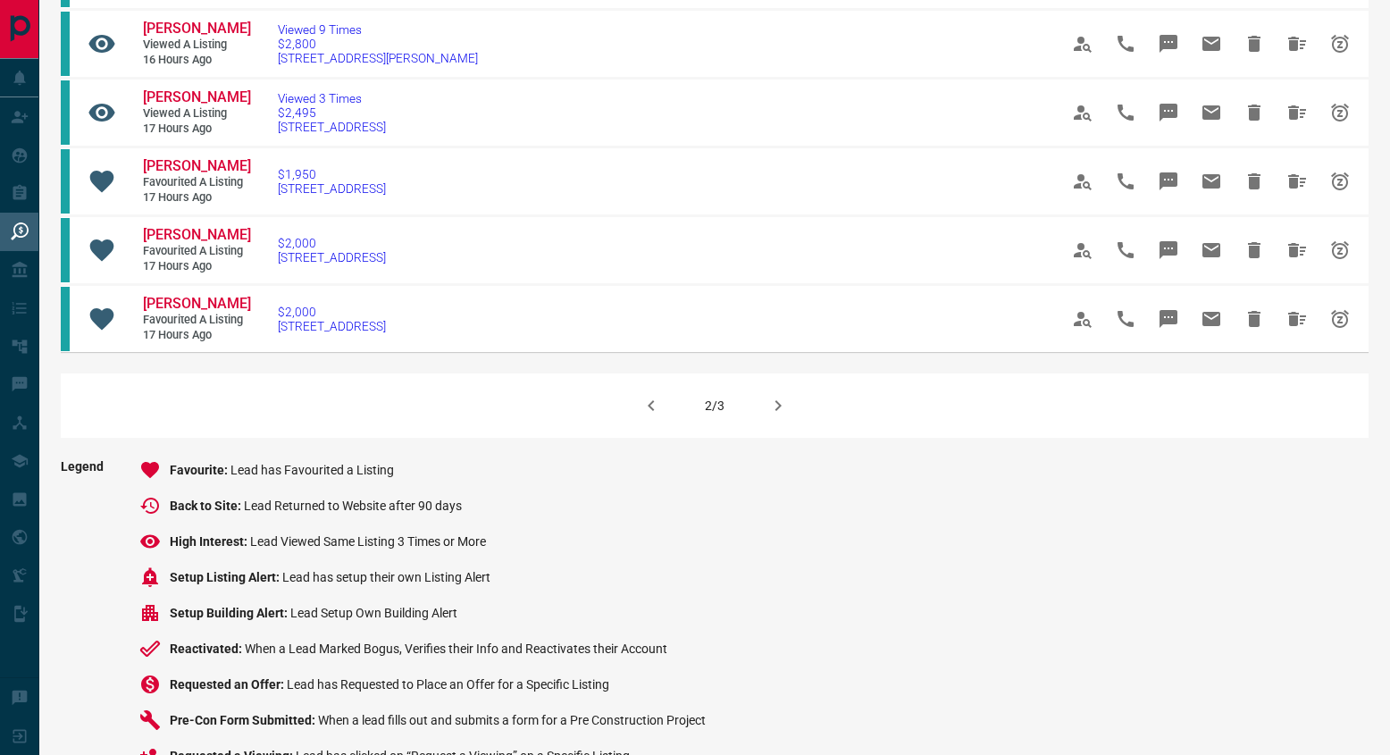
click at [781, 411] on icon "button" at bounding box center [778, 405] width 6 height 11
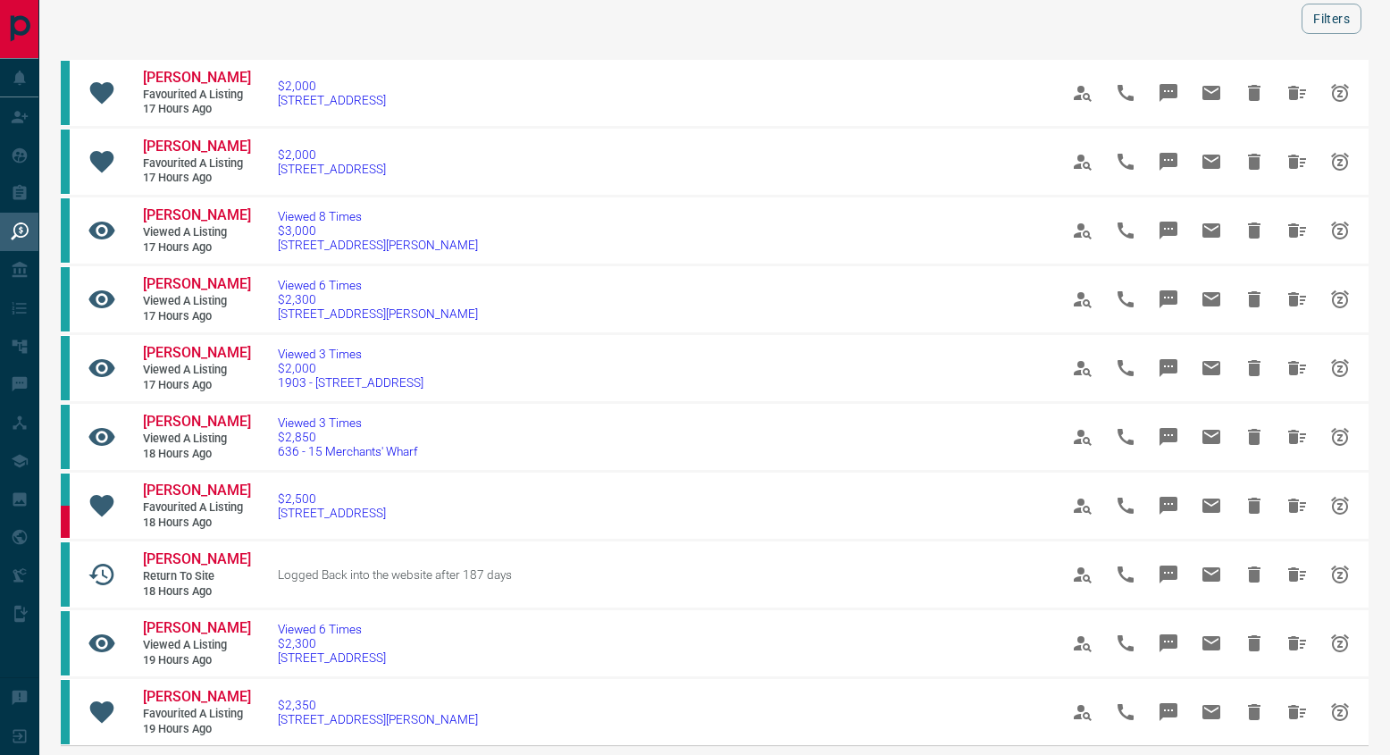
scroll to position [76, 0]
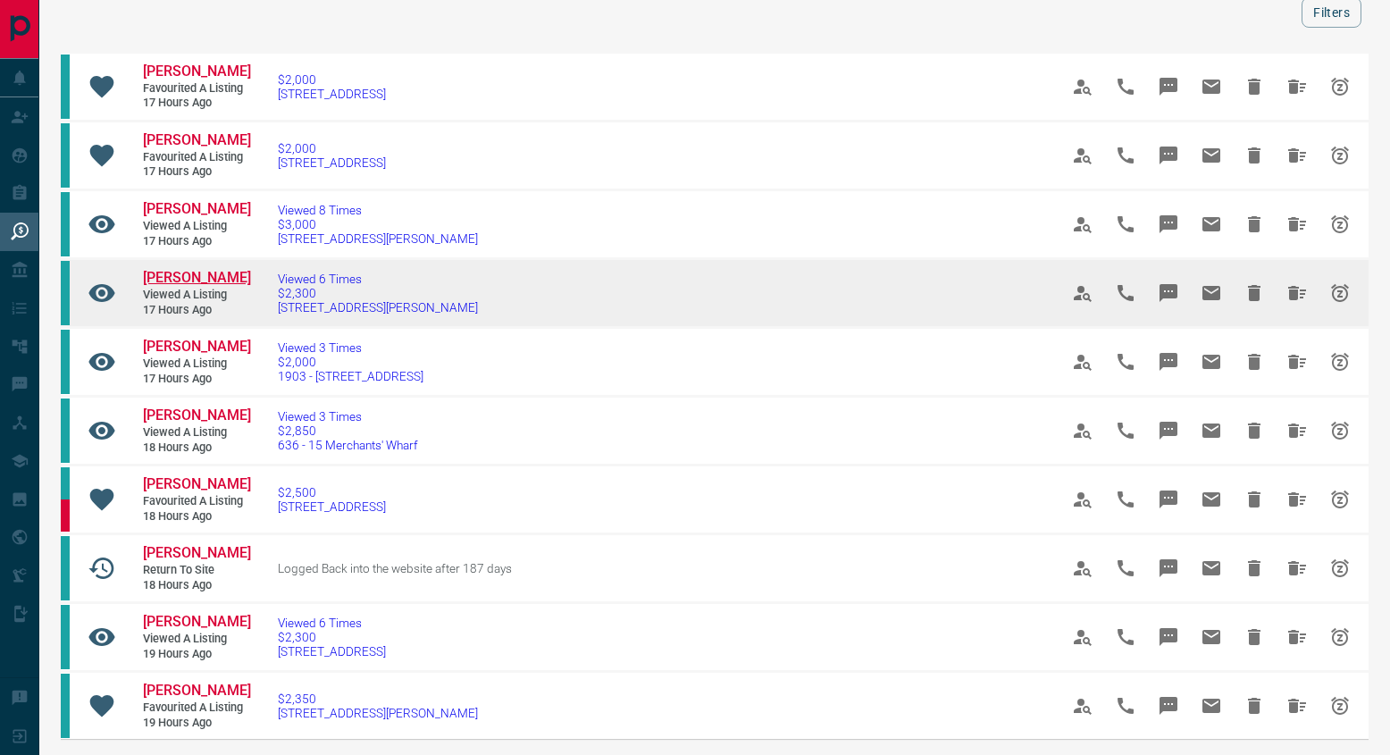
click at [195, 278] on span "[PERSON_NAME]" at bounding box center [197, 277] width 108 height 17
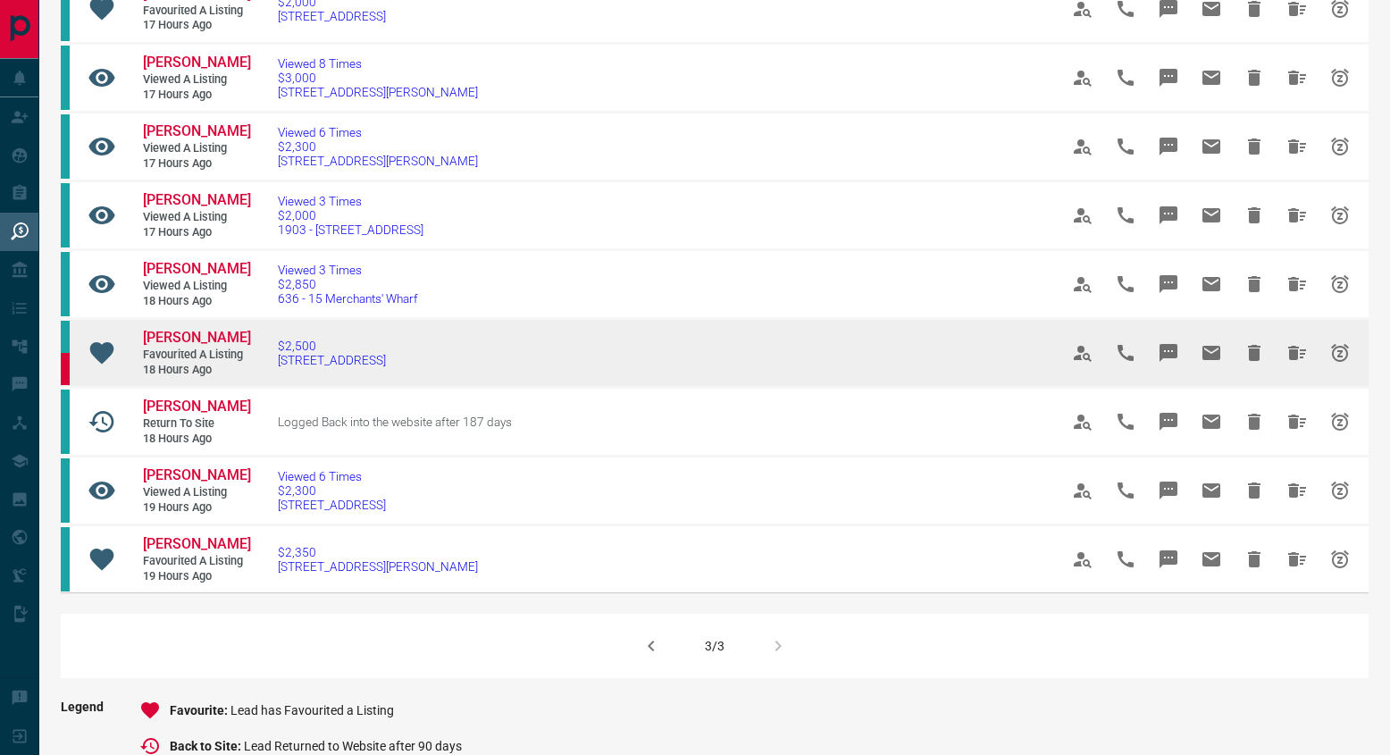
scroll to position [258, 0]
